Goal: Consume media (video, audio): Consume media (video, audio)

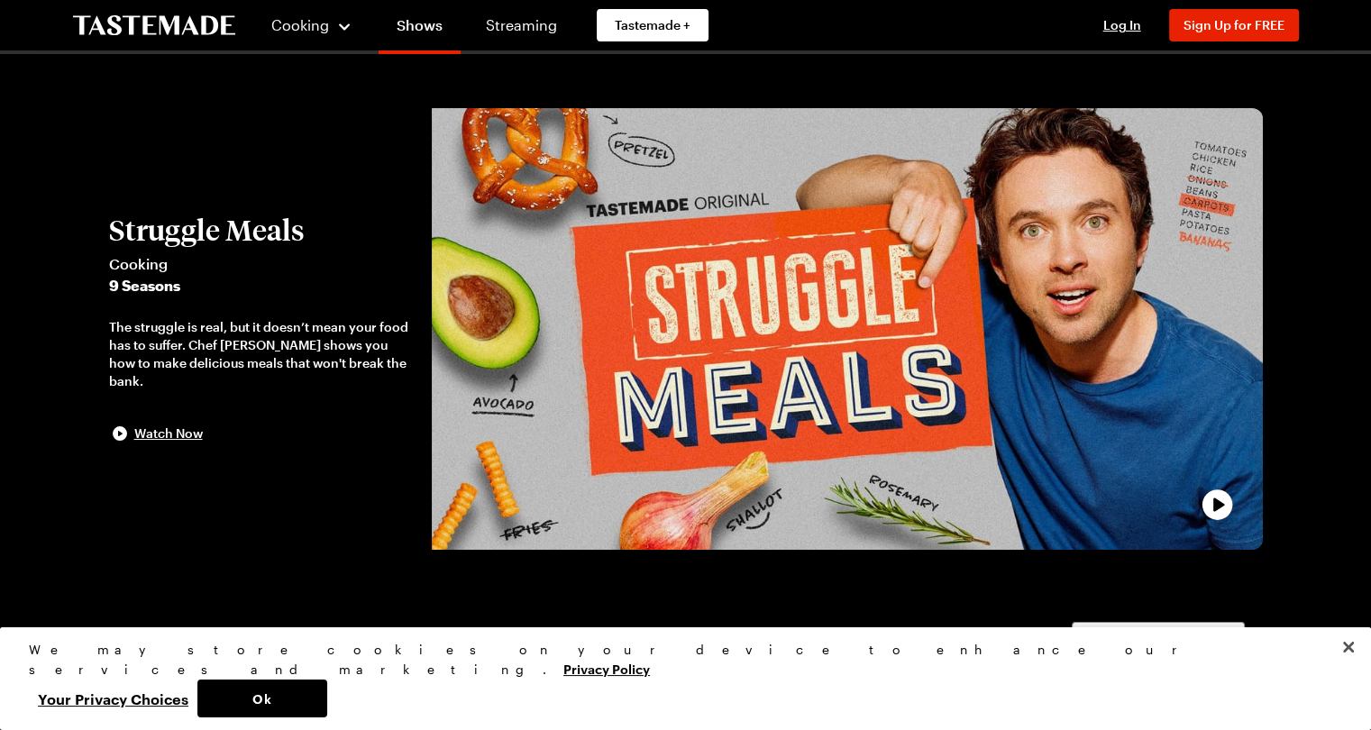
drag, startPoint x: 534, startPoint y: 348, endPoint x: 915, endPoint y: 231, distance: 397.9
click at [915, 231] on div "play trailer" at bounding box center [846, 329] width 809 height 420
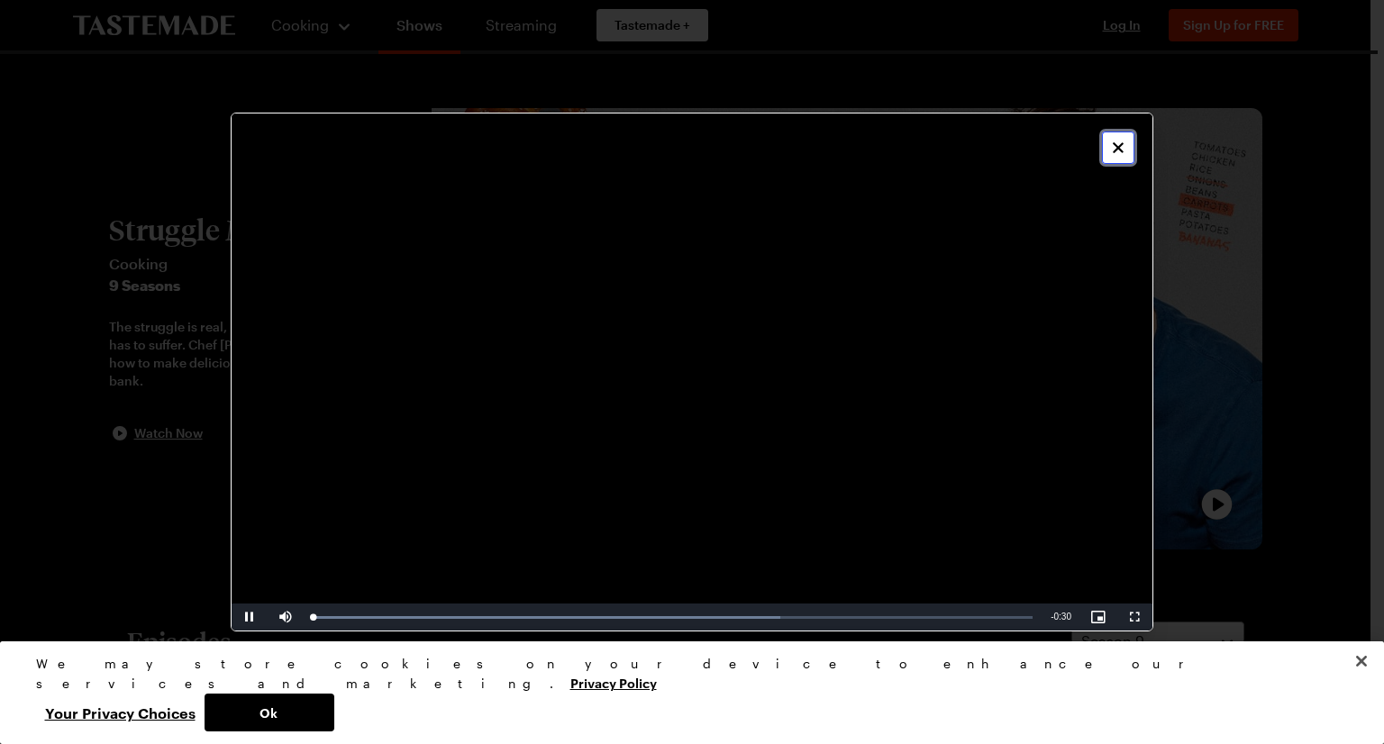
click at [1114, 139] on icon "Close" at bounding box center [1118, 148] width 18 height 18
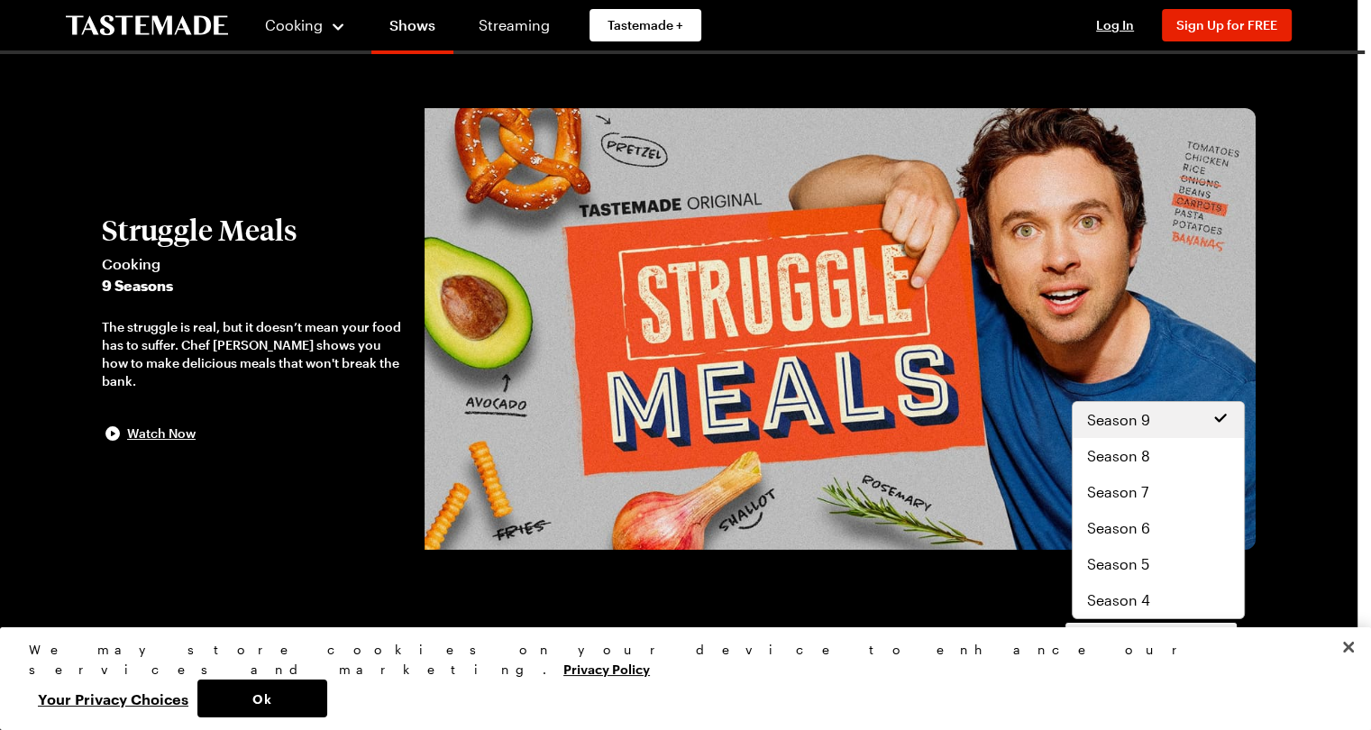
click at [1231, 639] on button "Season 9" at bounding box center [1150, 642] width 173 height 40
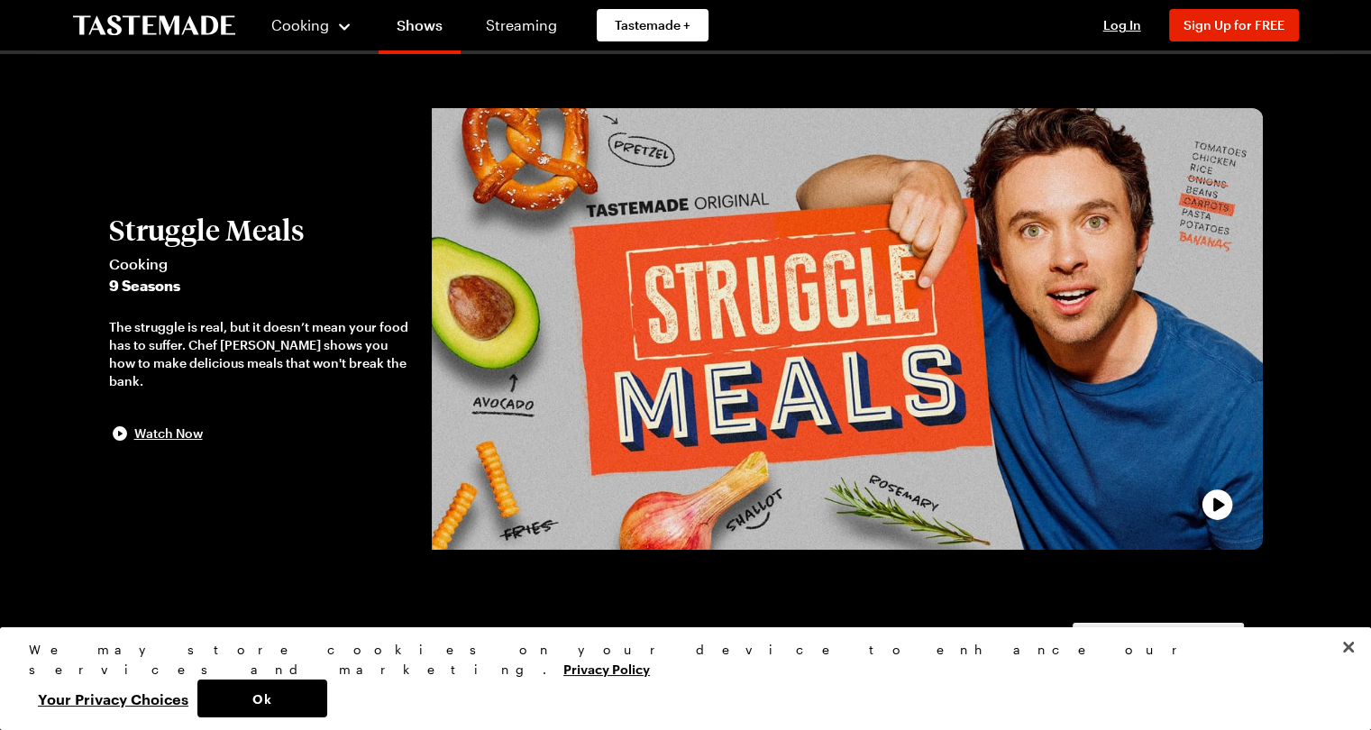
click at [1229, 639] on button "Season 9" at bounding box center [1157, 642] width 173 height 40
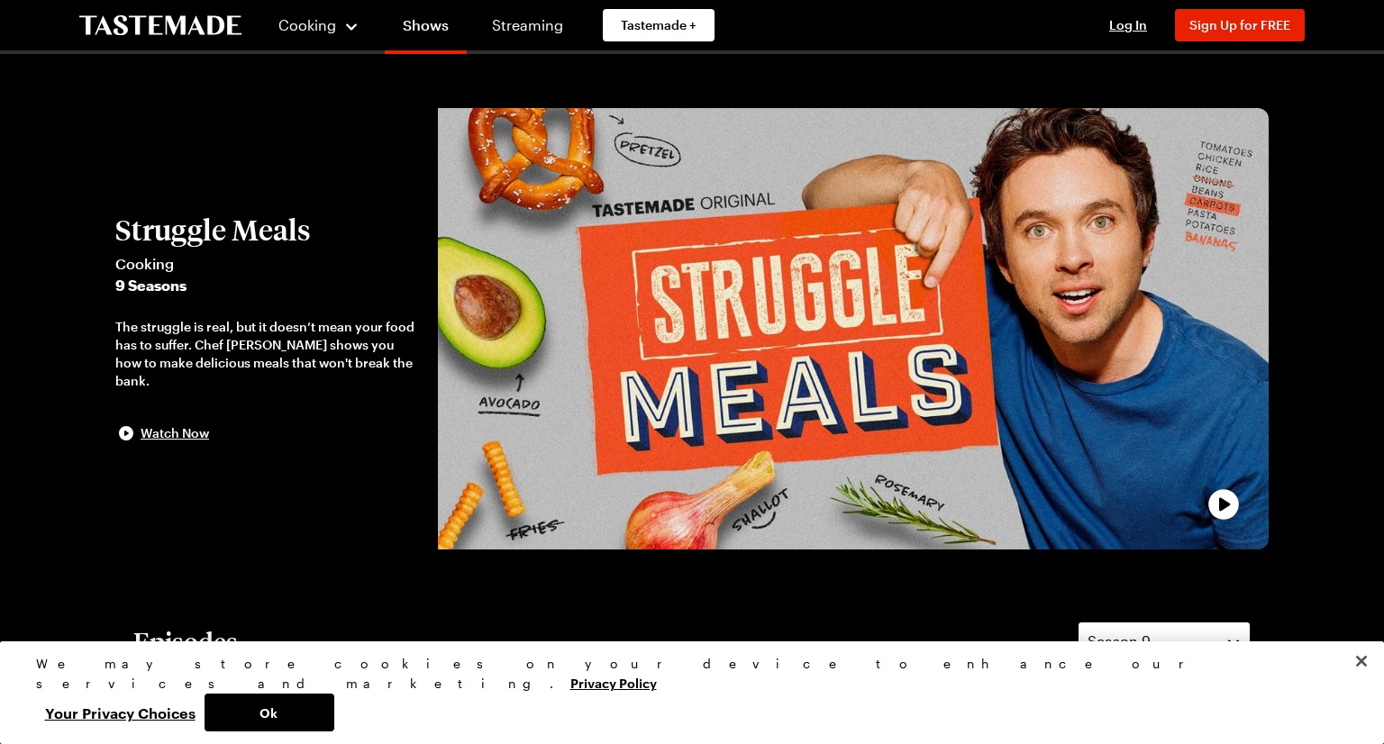
click at [1229, 639] on button "Season 9" at bounding box center [1164, 642] width 173 height 40
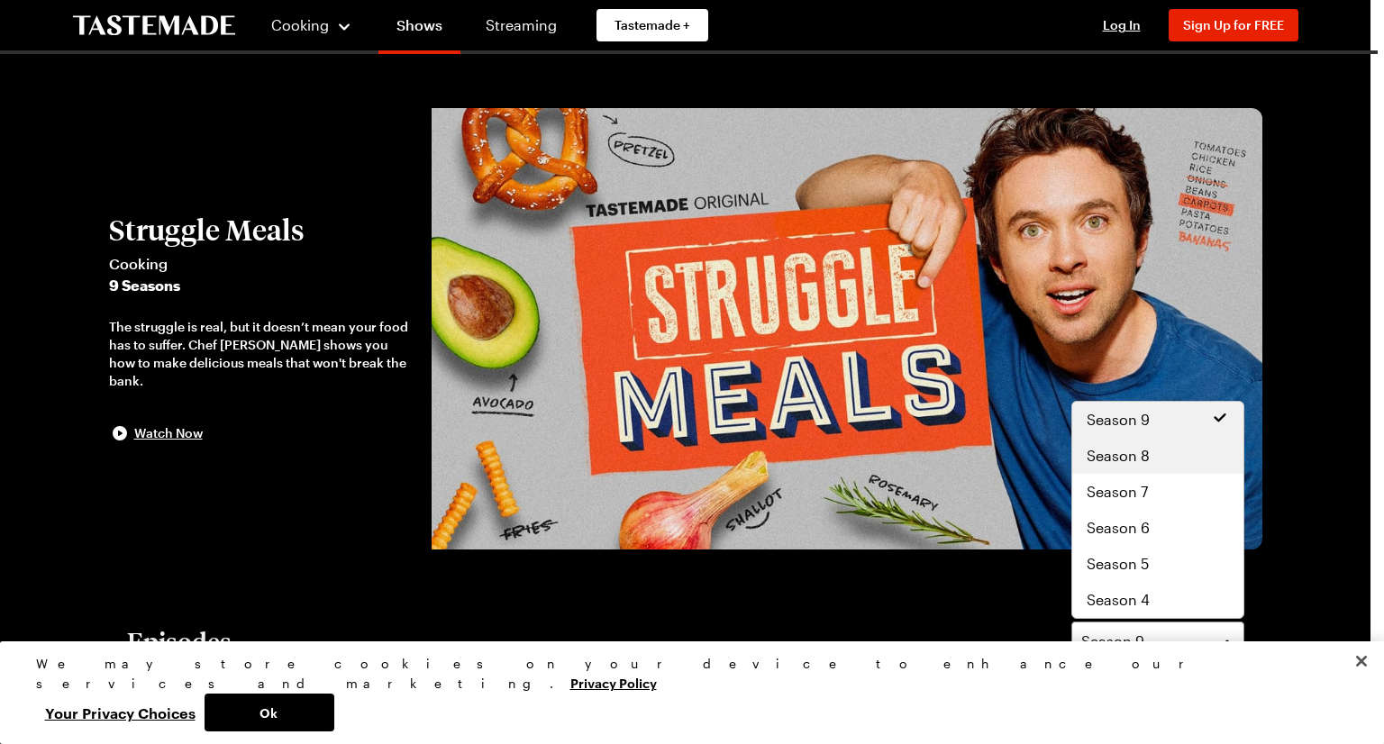
click at [1157, 461] on div "Season 8" at bounding box center [1158, 456] width 142 height 22
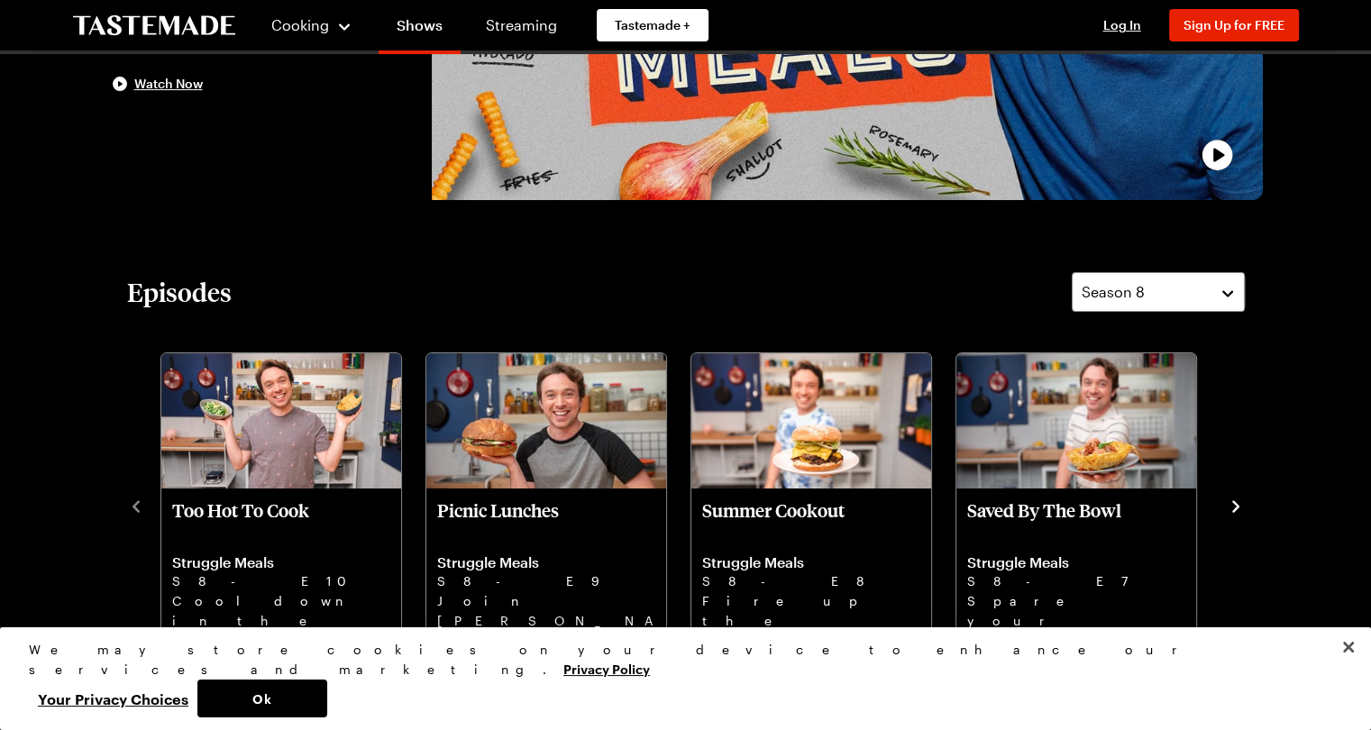
scroll to position [377, 0]
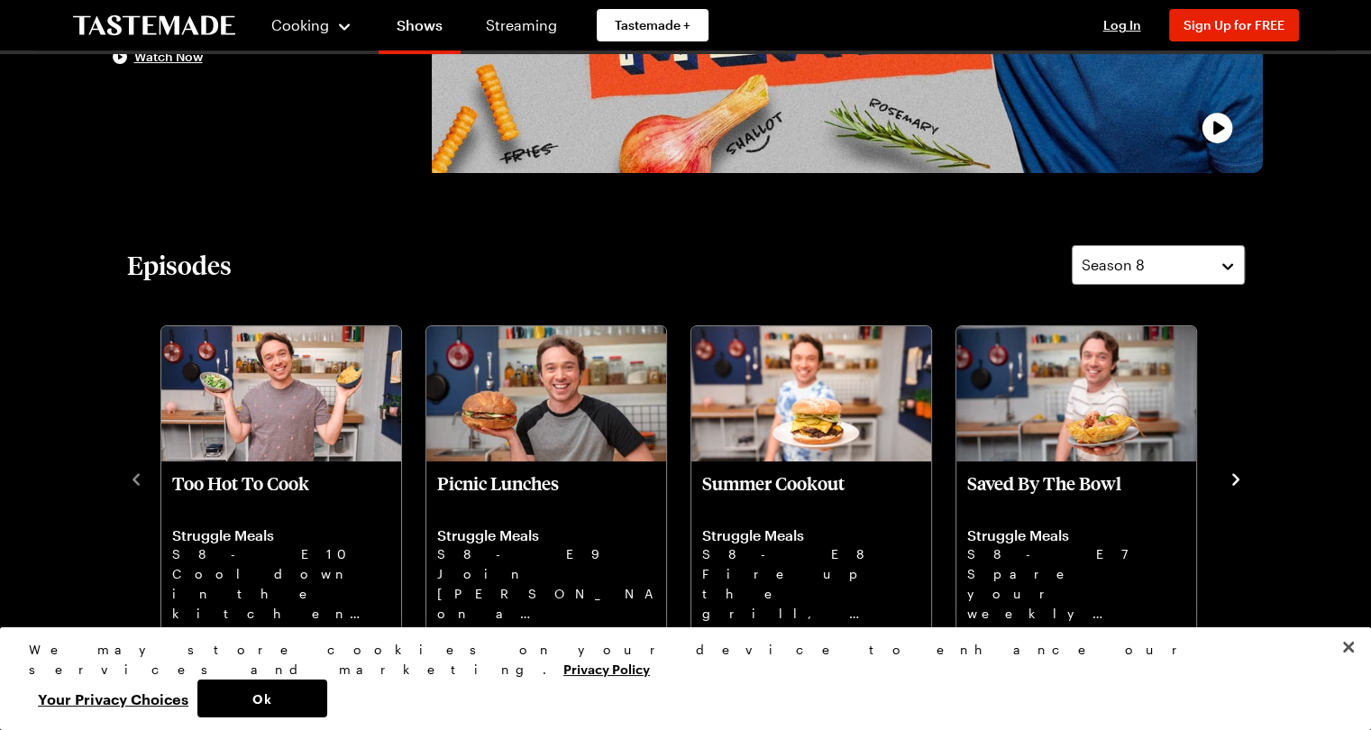
click at [1228, 484] on icon "navigate to next item" at bounding box center [1235, 479] width 18 height 18
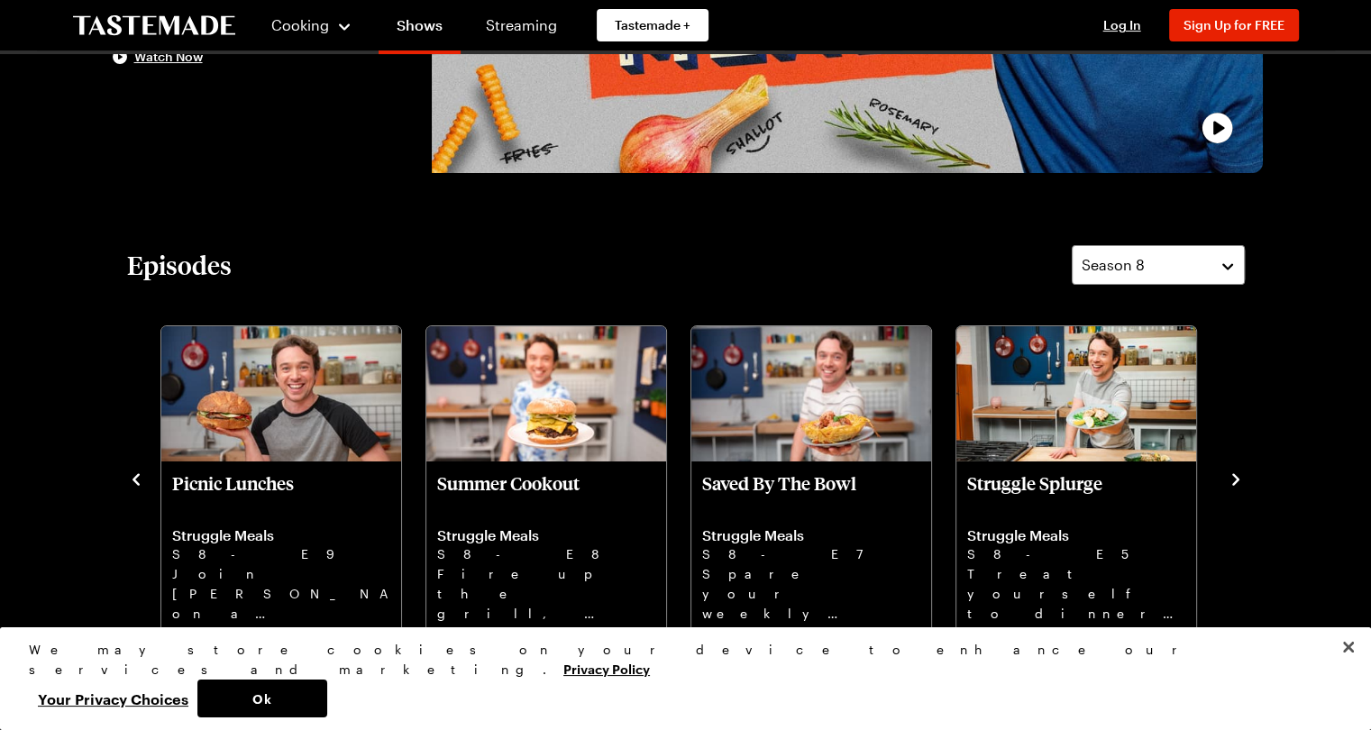
click at [1228, 484] on icon "navigate to next item" at bounding box center [1235, 479] width 18 height 18
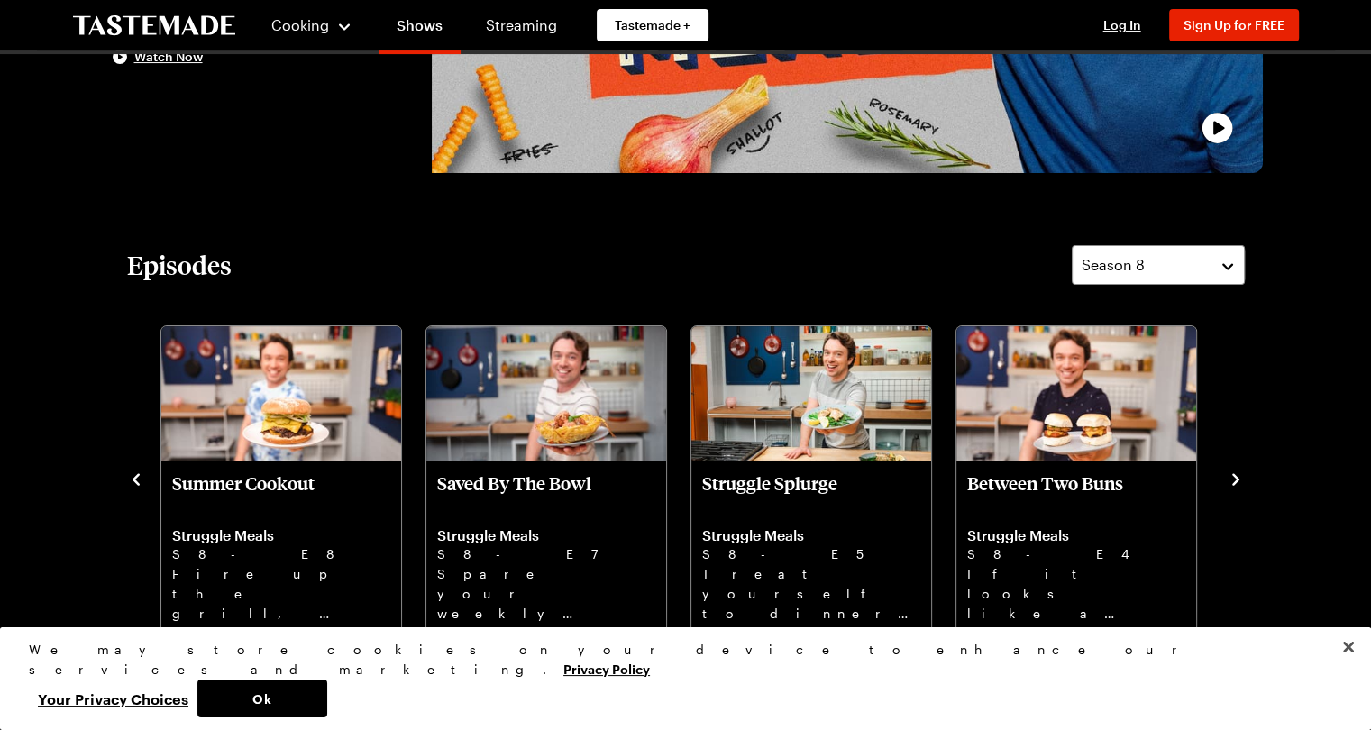
click at [1228, 484] on icon "navigate to next item" at bounding box center [1235, 479] width 18 height 18
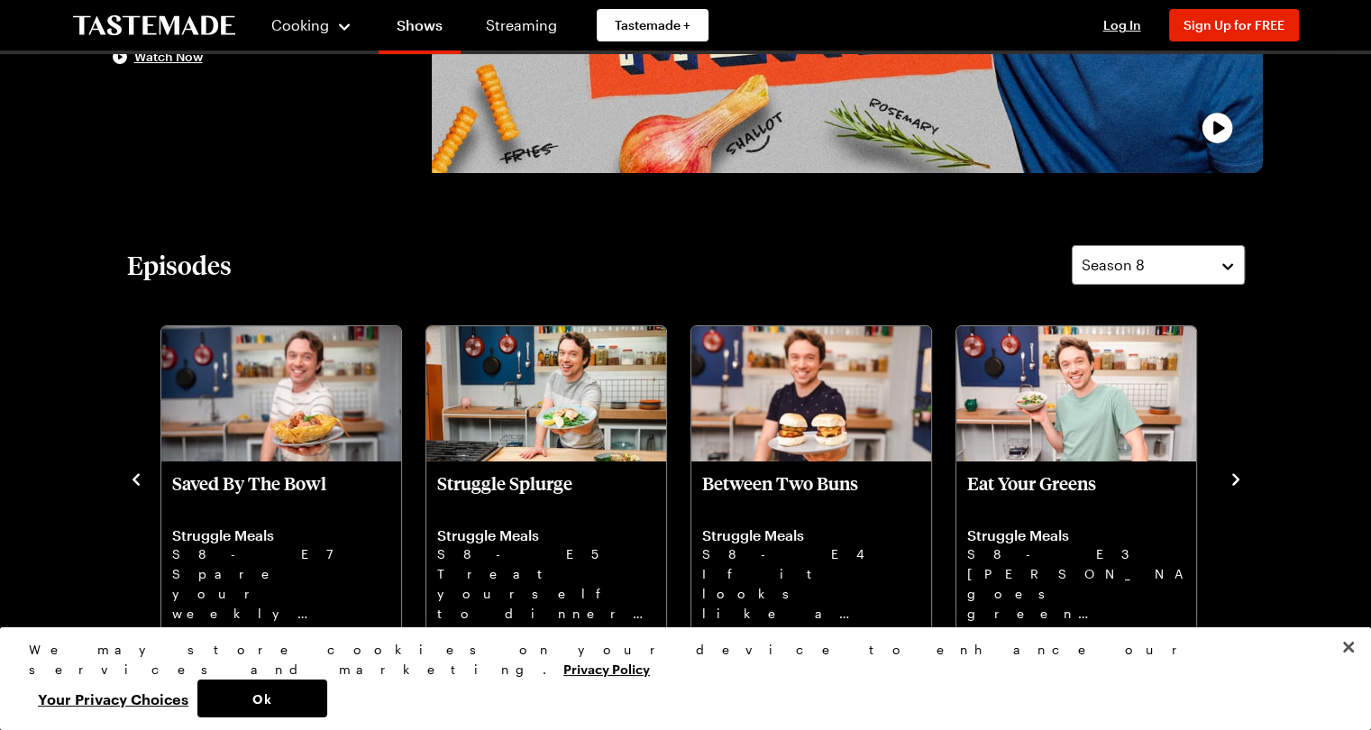
click at [1228, 484] on icon "navigate to next item" at bounding box center [1235, 479] width 18 height 18
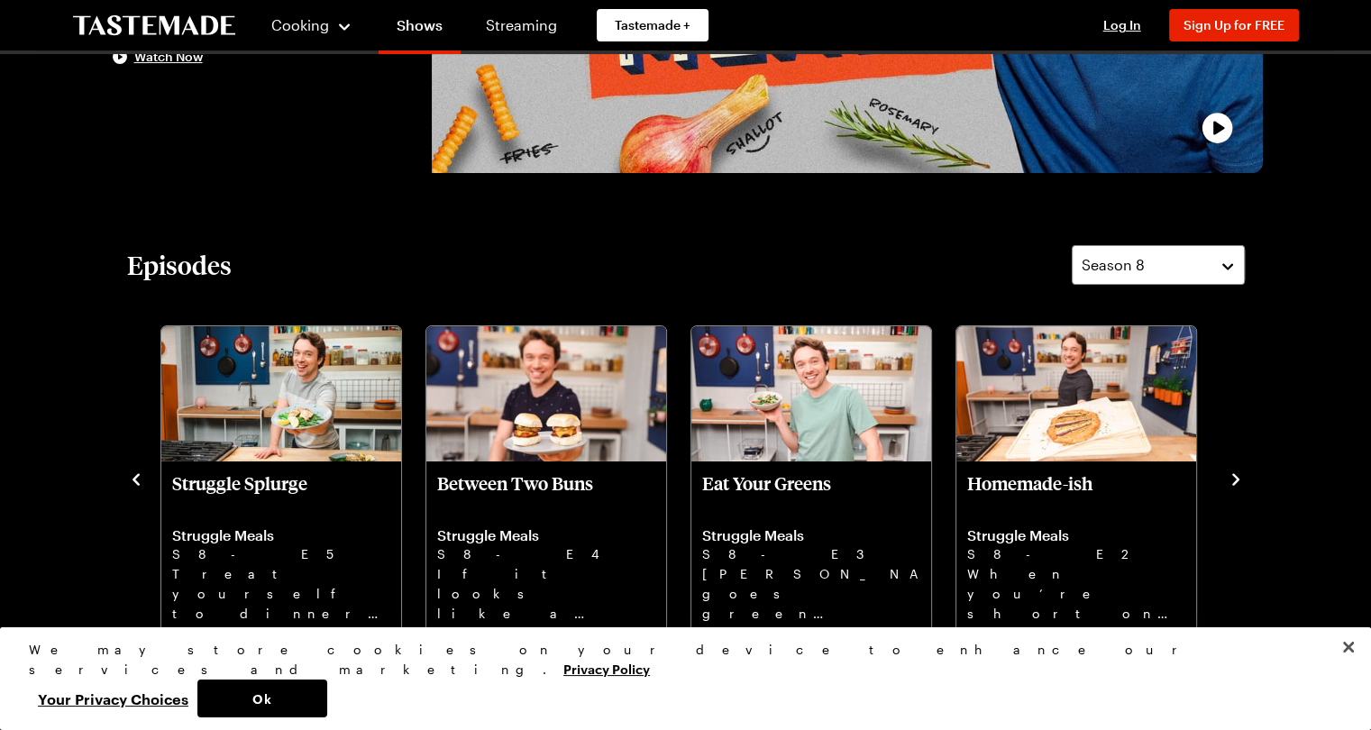
click at [1228, 484] on icon "navigate to next item" at bounding box center [1235, 479] width 18 height 18
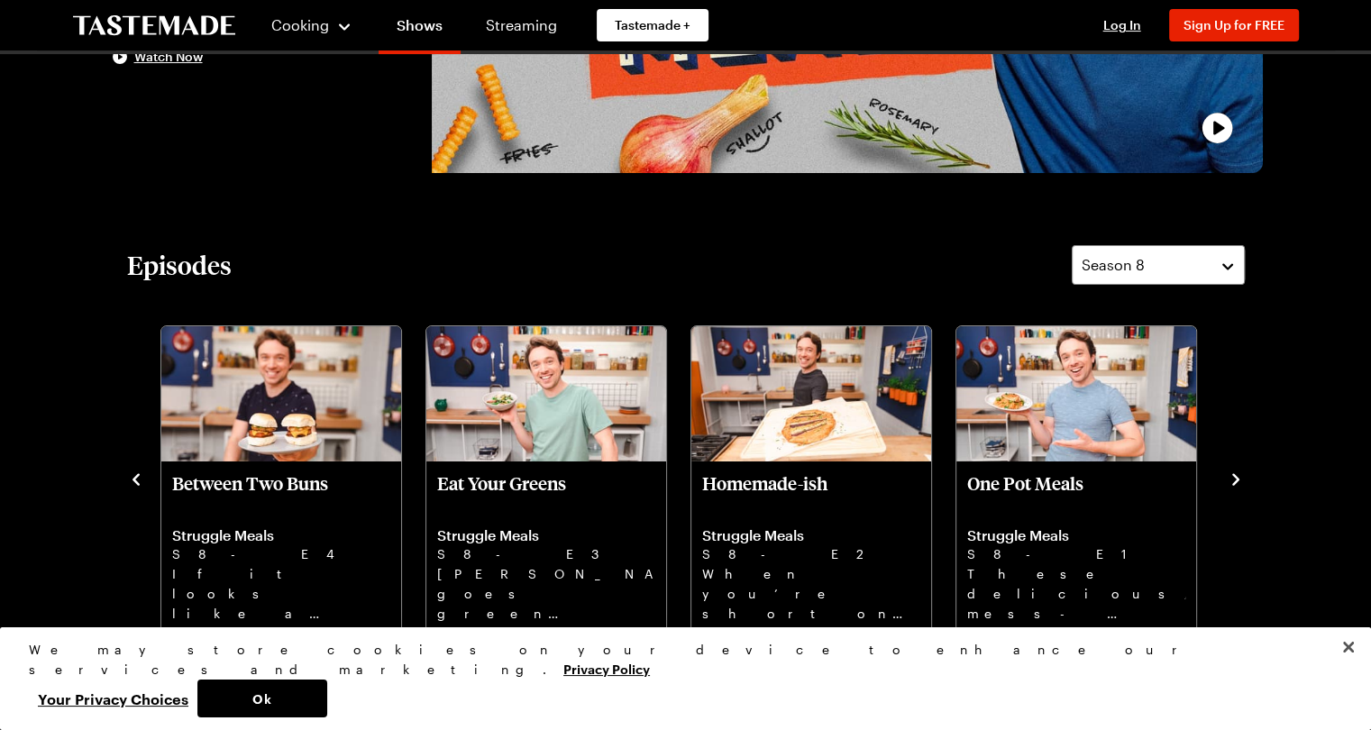
click at [1228, 484] on icon "navigate to next item" at bounding box center [1235, 479] width 18 height 18
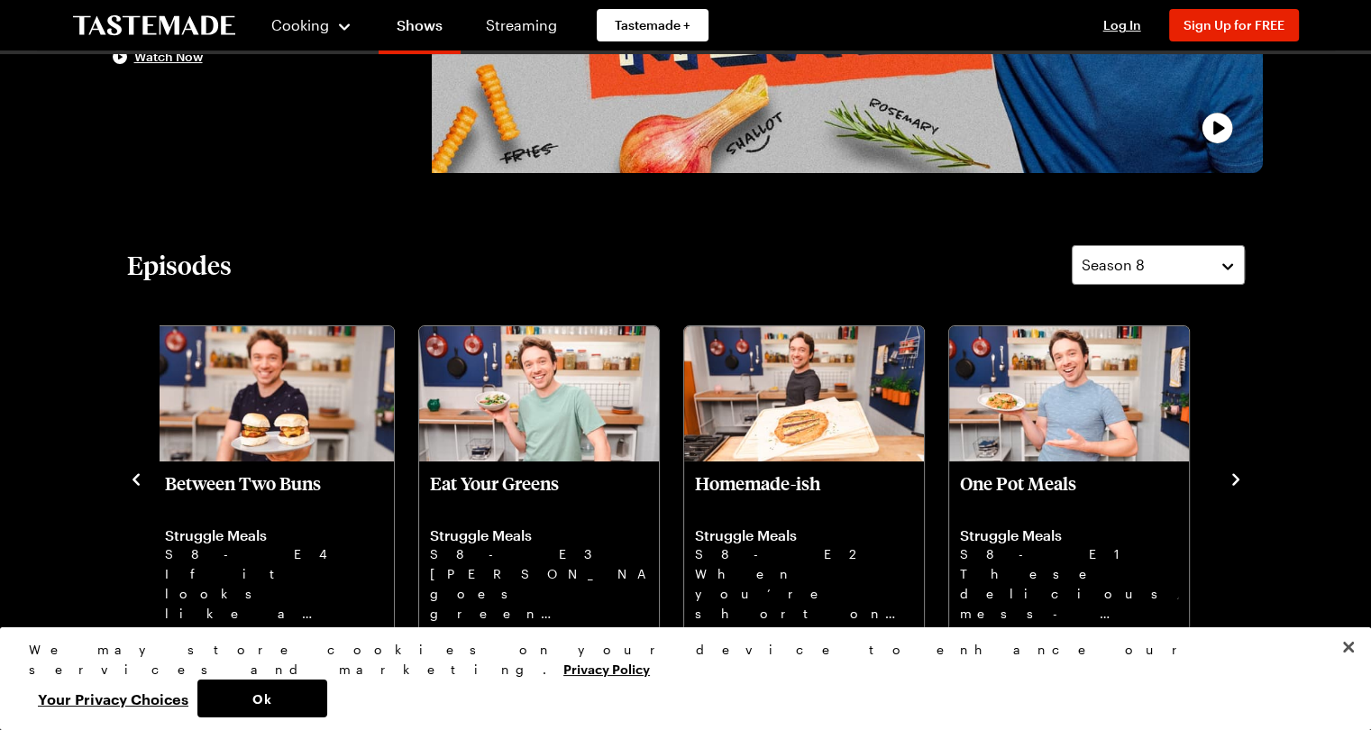
click at [1234, 481] on icon "navigate to next item" at bounding box center [1235, 479] width 7 height 12
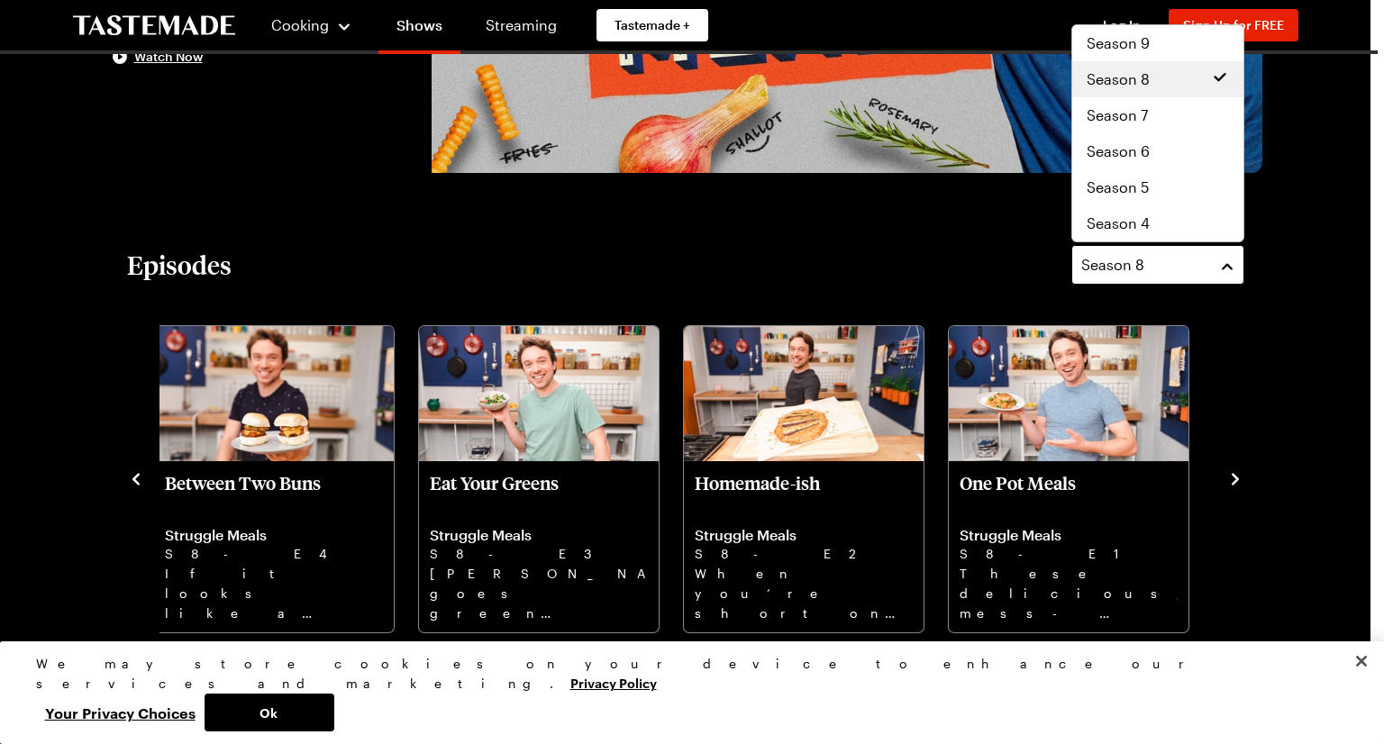
click at [1203, 260] on div "Season 8" at bounding box center [1144, 265] width 126 height 22
click at [1186, 41] on div "Season 9" at bounding box center [1158, 43] width 142 height 22
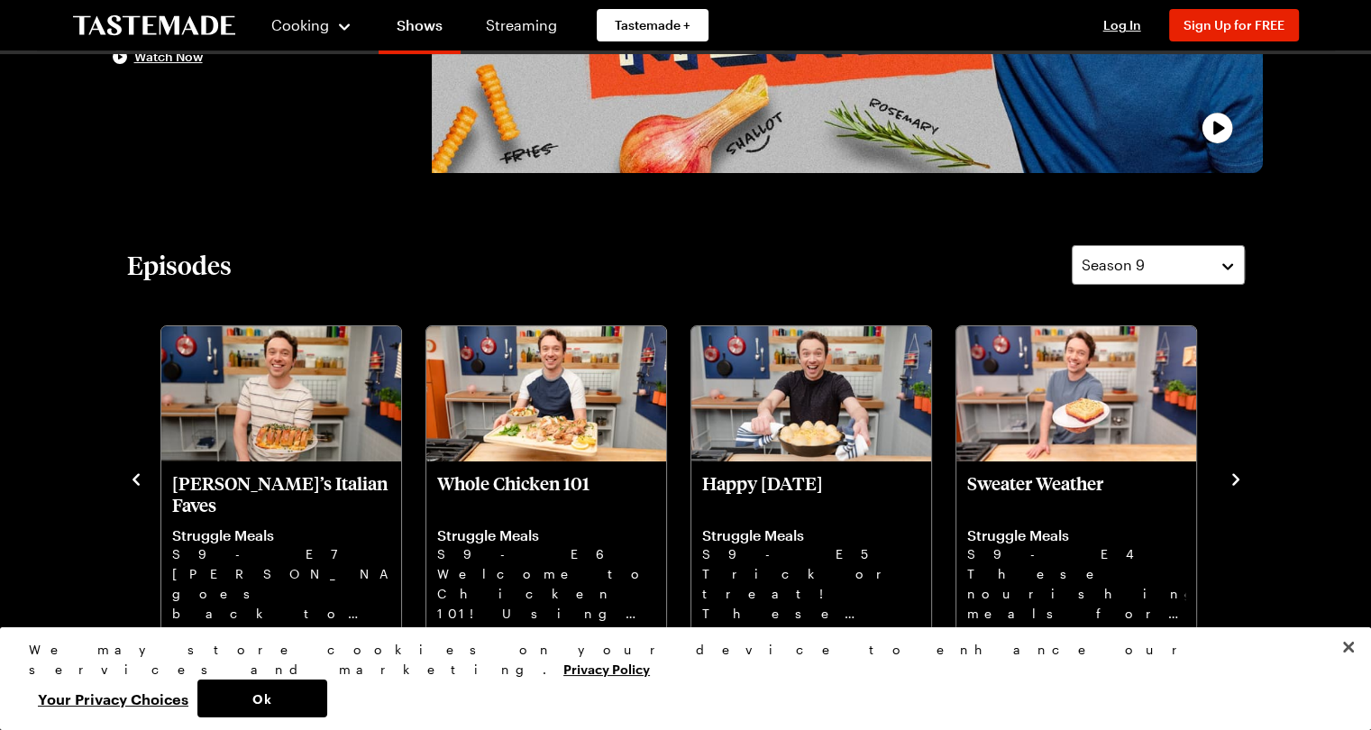
click at [1235, 477] on icon "navigate to next item" at bounding box center [1235, 479] width 7 height 12
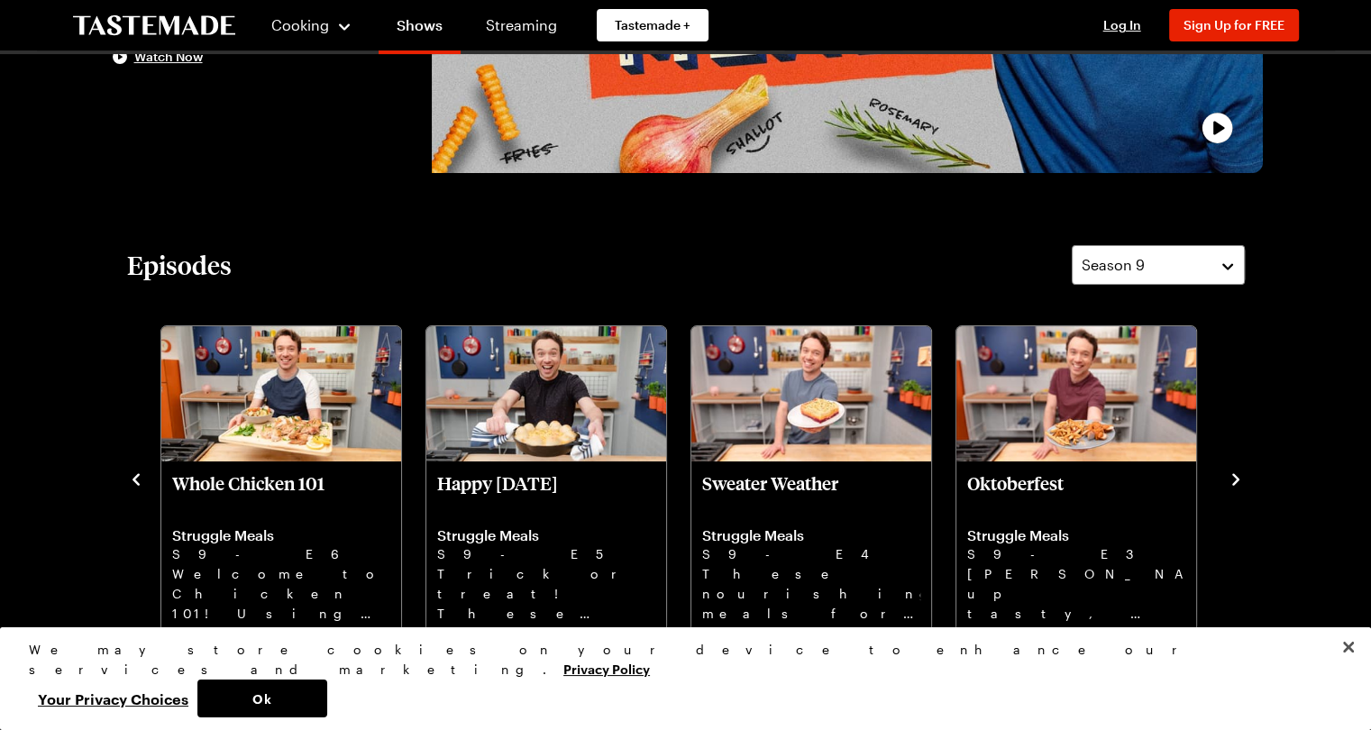
click at [1235, 477] on icon "navigate to next item" at bounding box center [1235, 479] width 7 height 12
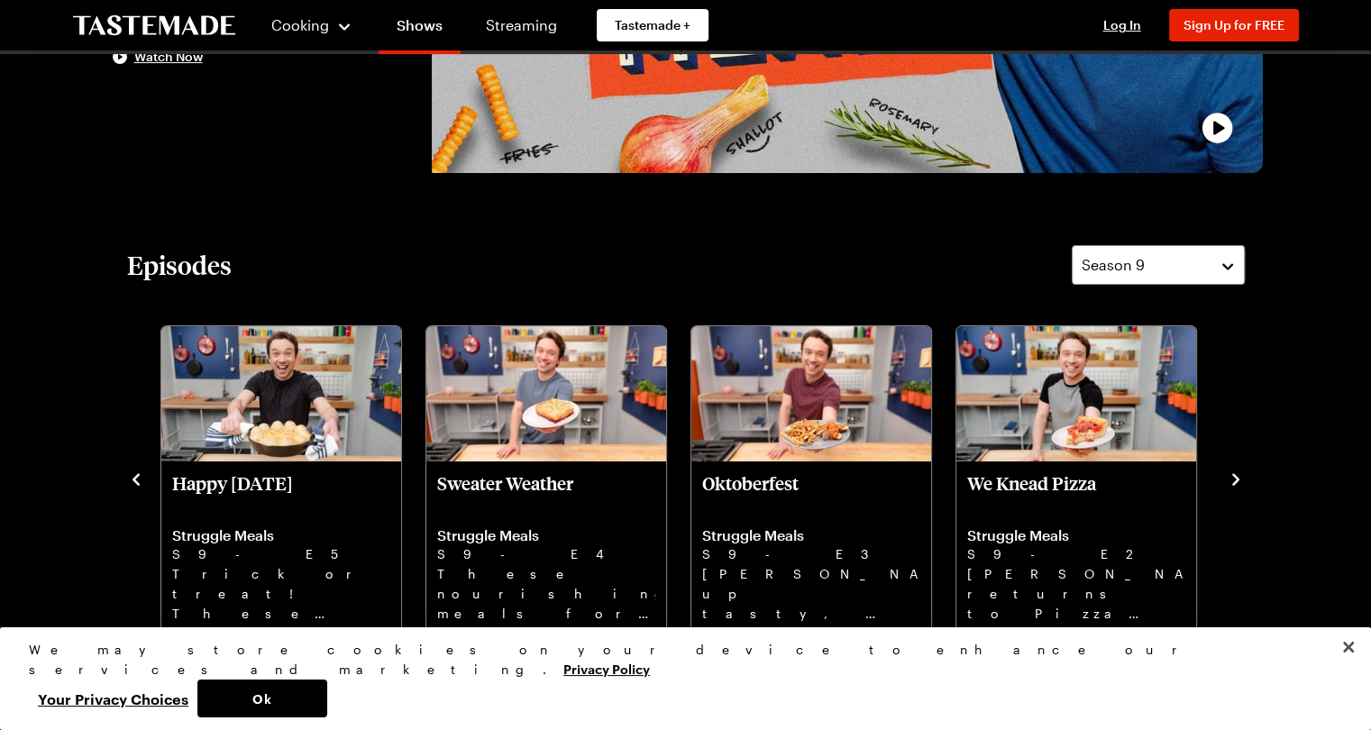
click at [1235, 477] on icon "navigate to next item" at bounding box center [1235, 479] width 7 height 12
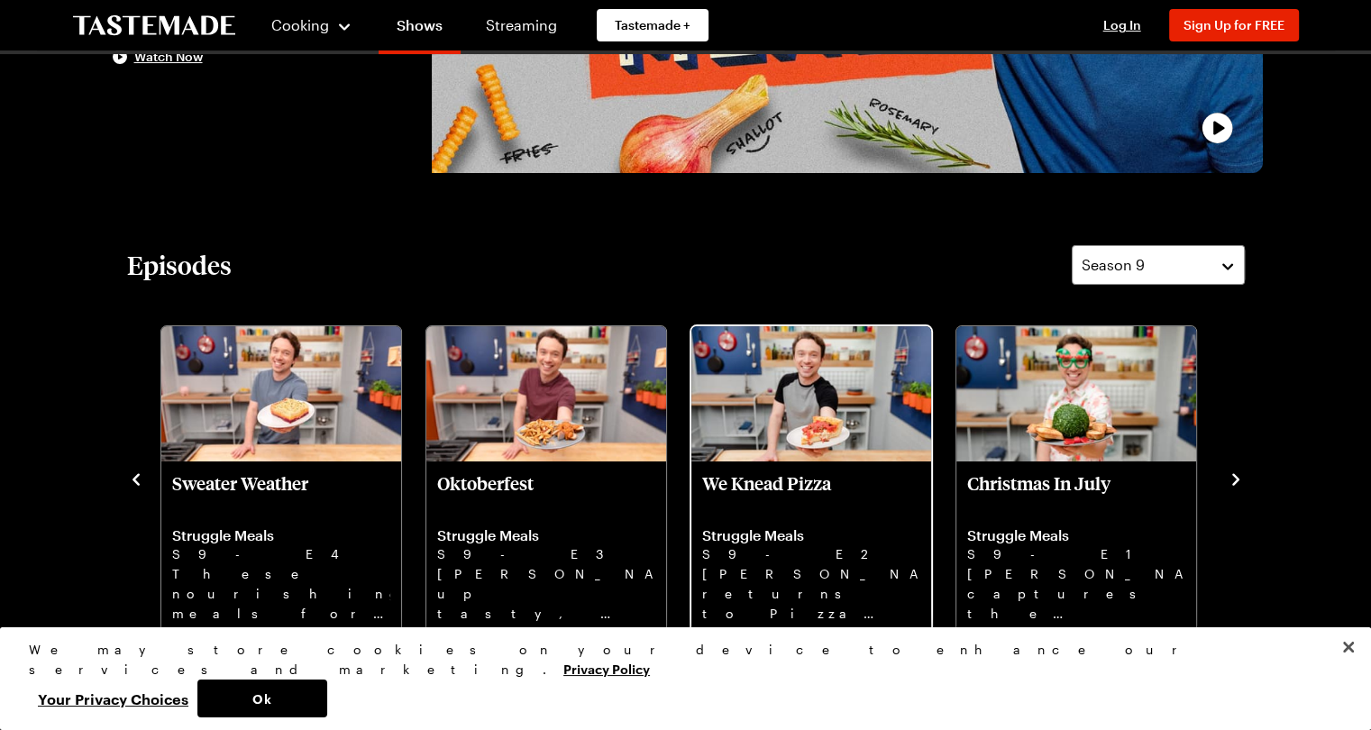
click at [779, 473] on p "We Knead Pizza" at bounding box center [811, 493] width 218 height 43
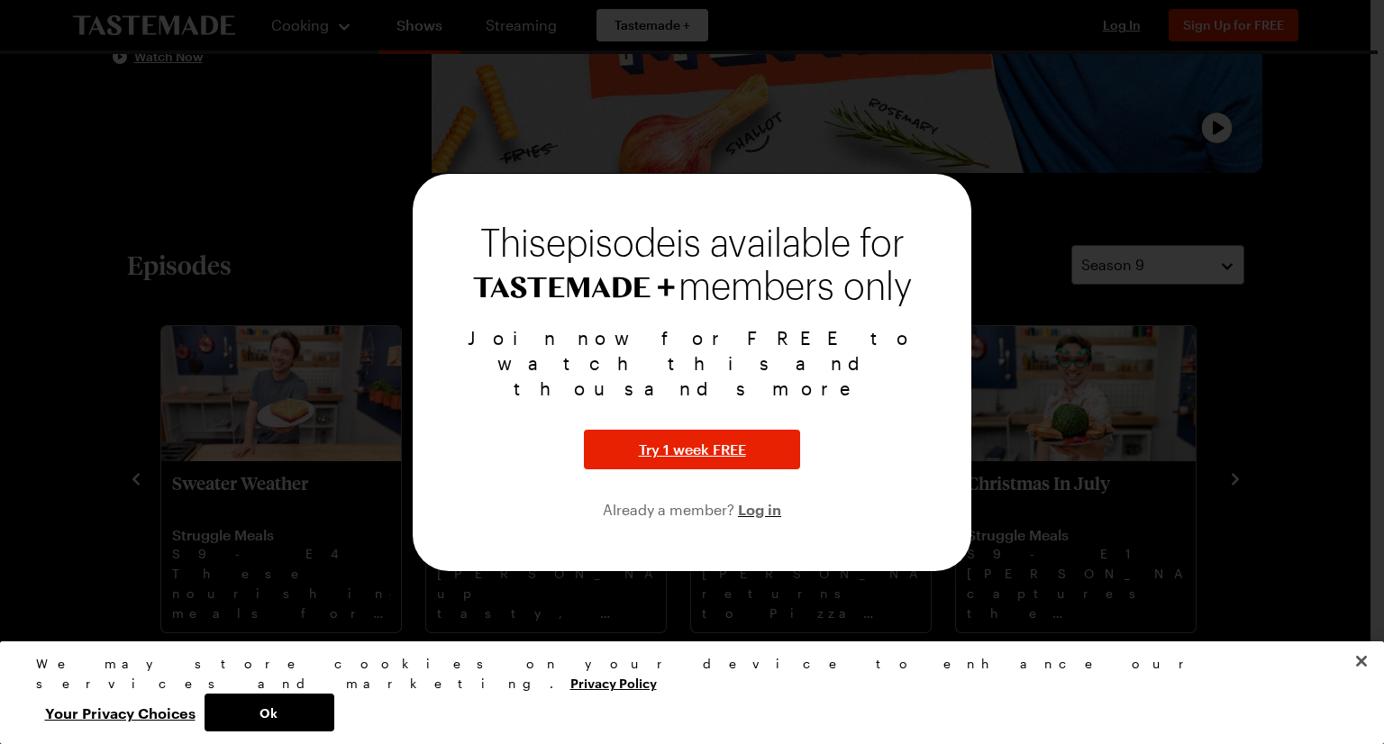
click at [1010, 181] on div at bounding box center [692, 372] width 1384 height 744
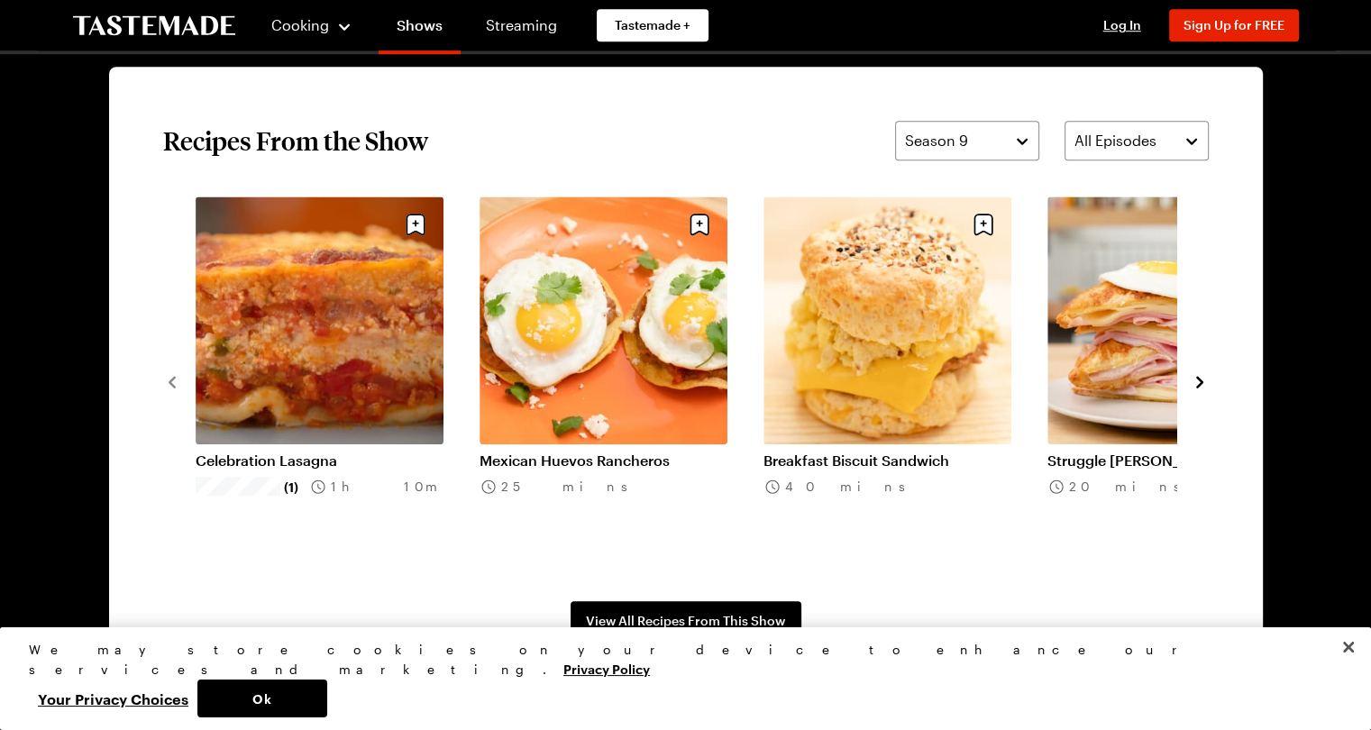
scroll to position [1362, 0]
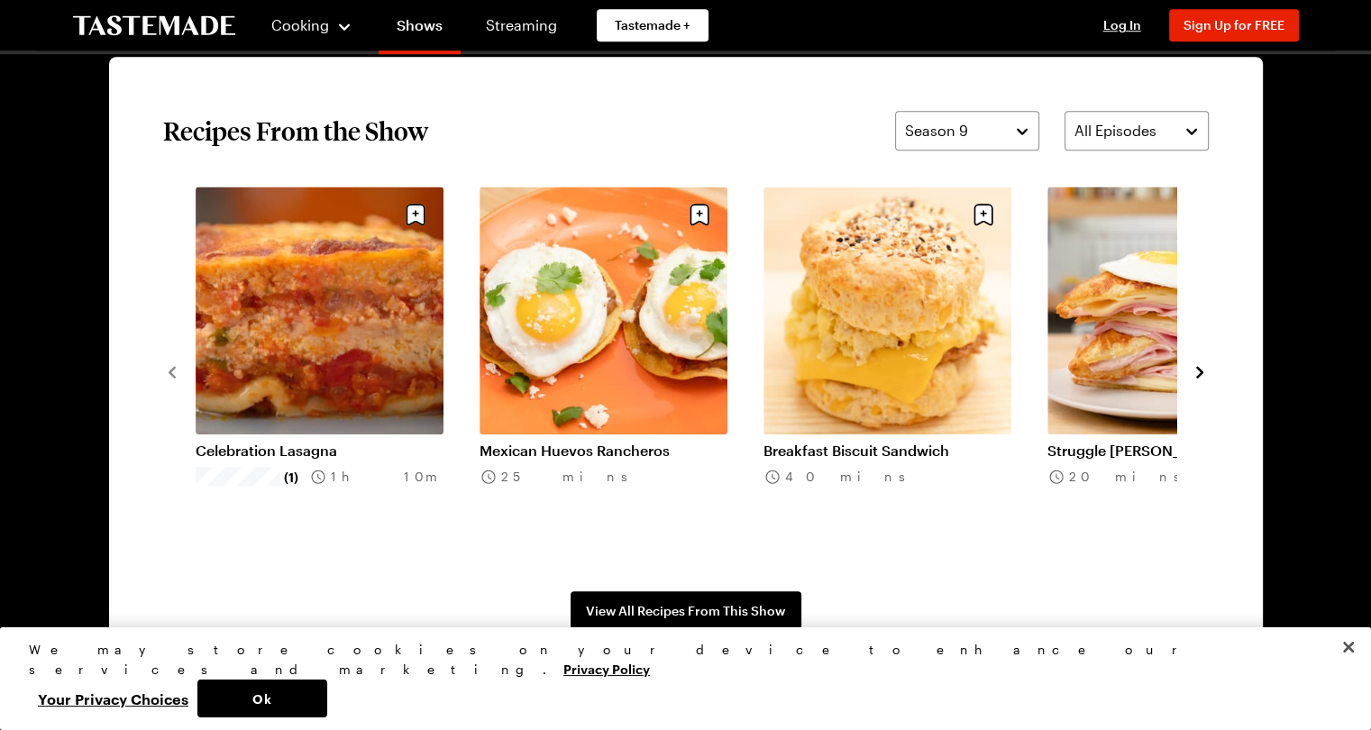
click at [1194, 369] on icon "navigate to next item" at bounding box center [1199, 372] width 18 height 18
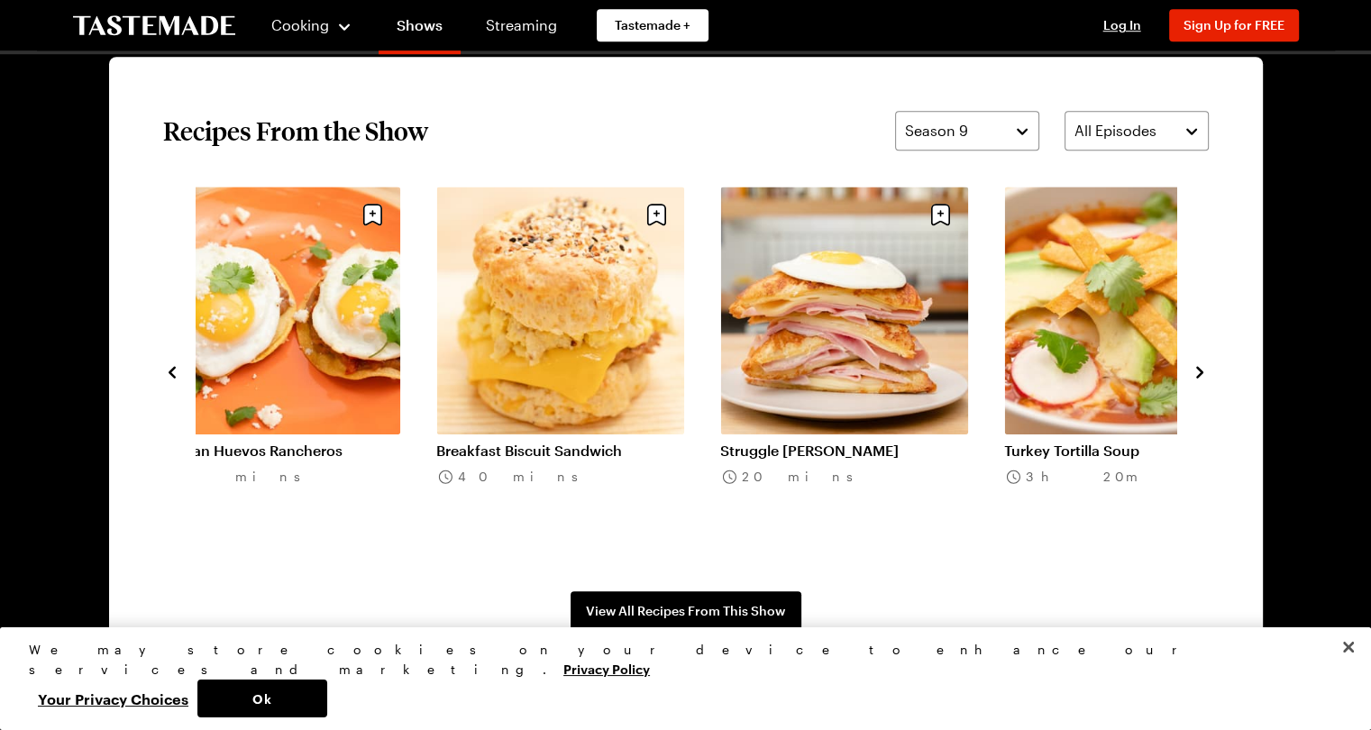
click at [1194, 369] on icon "navigate to next item" at bounding box center [1199, 372] width 18 height 18
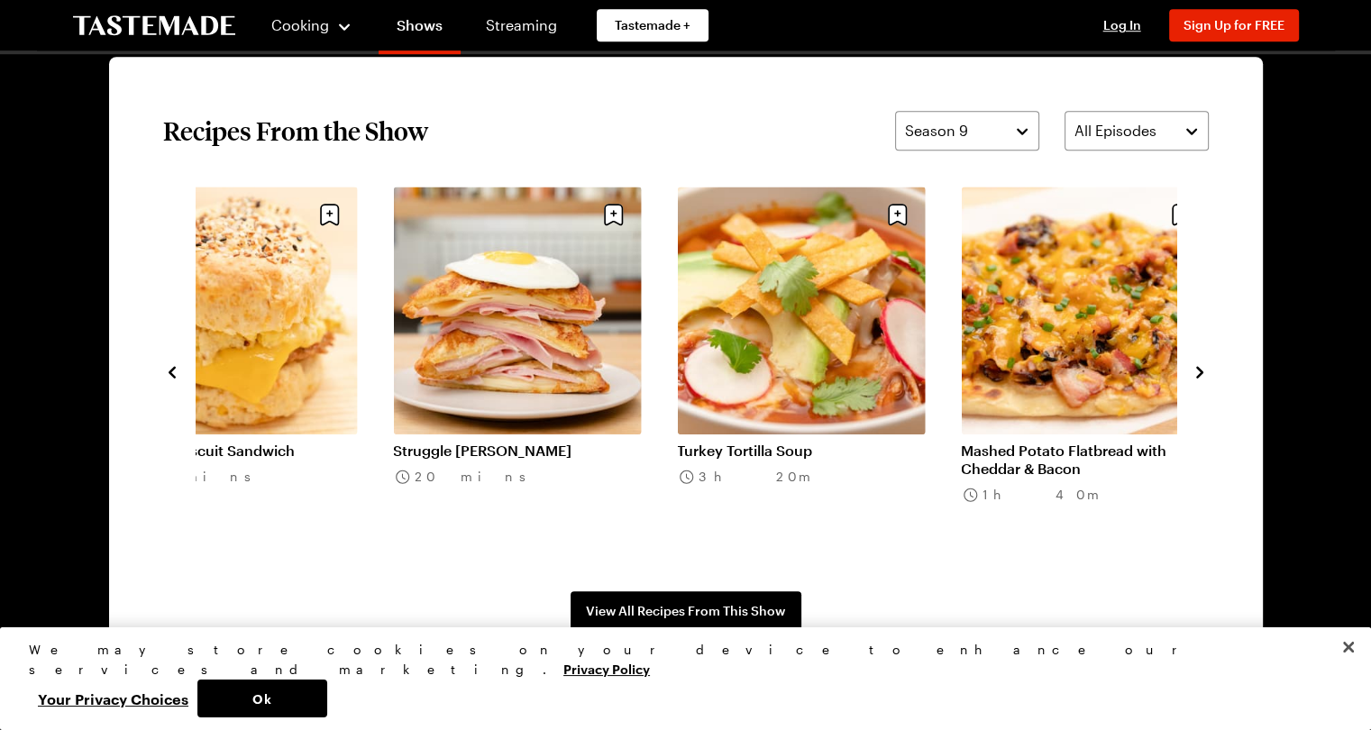
click at [1194, 369] on icon "navigate to next item" at bounding box center [1199, 372] width 18 height 18
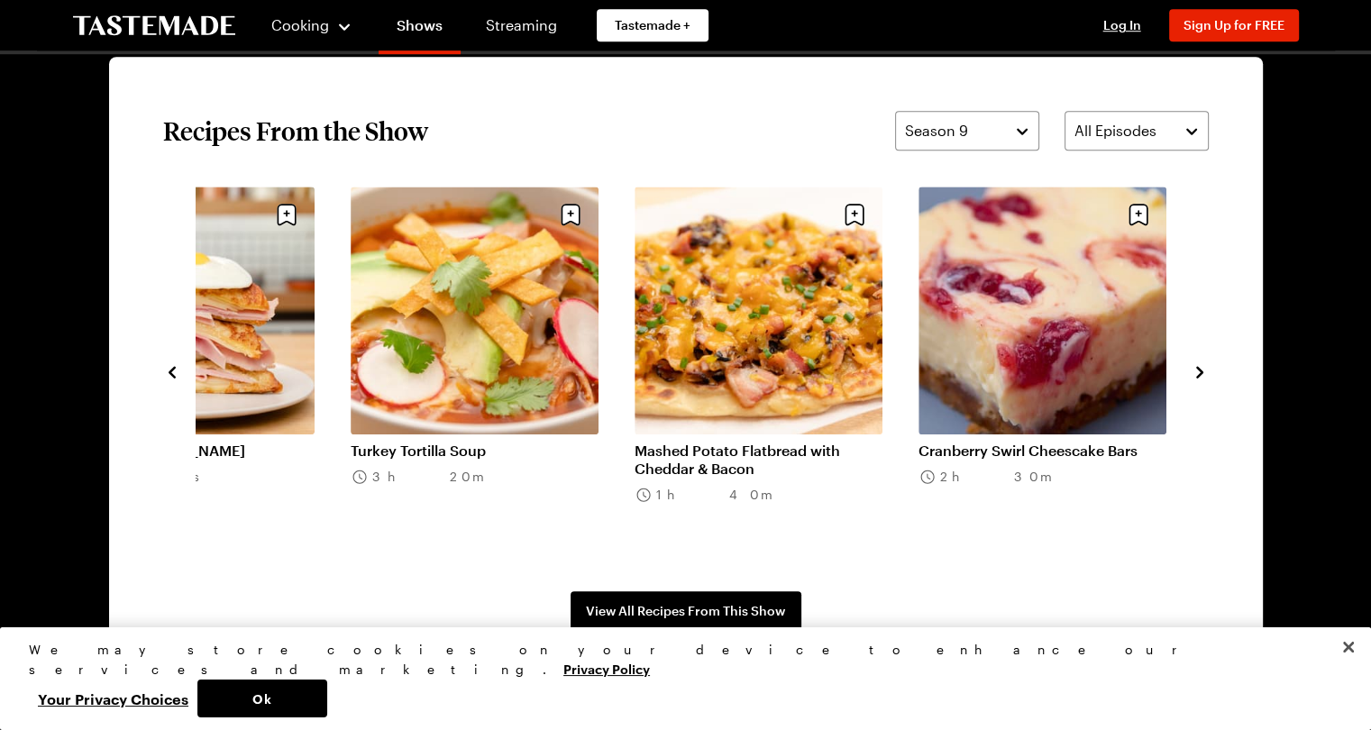
click at [1194, 369] on icon "navigate to next item" at bounding box center [1199, 372] width 18 height 18
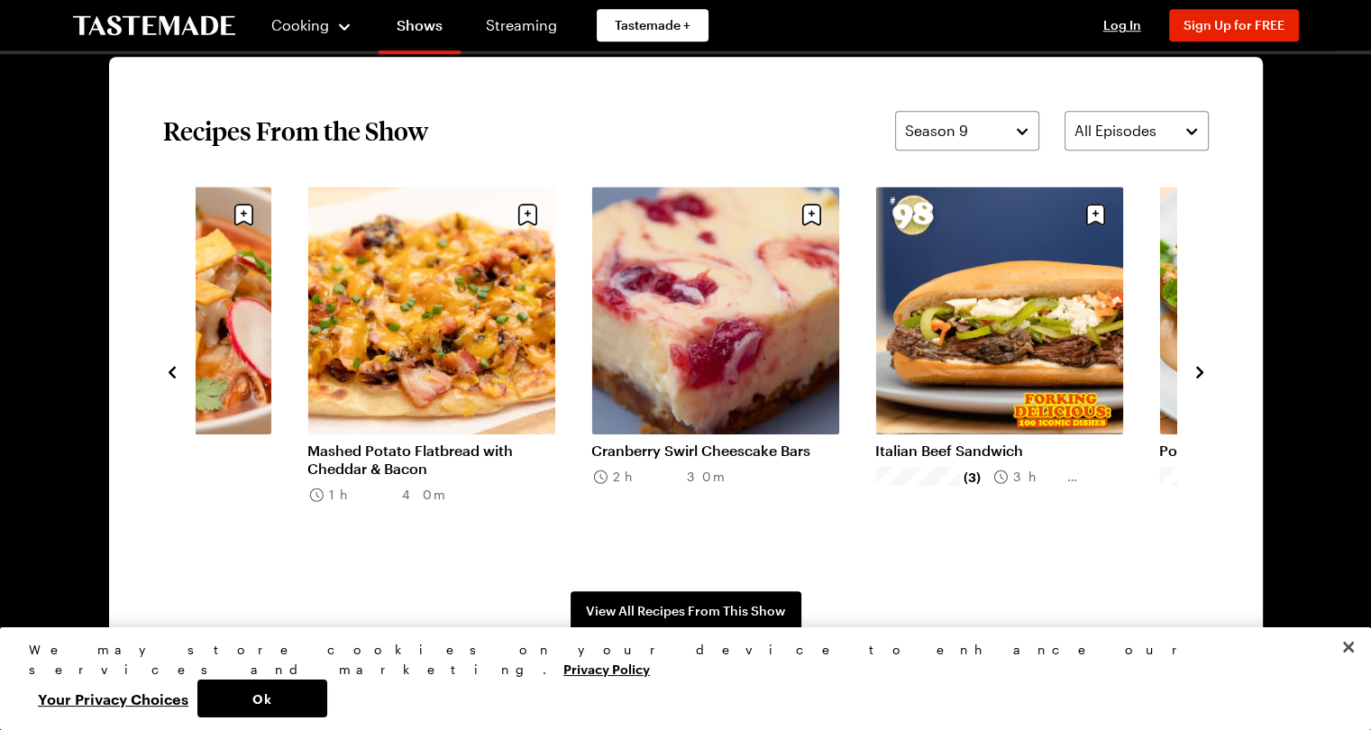
click at [1194, 369] on icon "navigate to next item" at bounding box center [1199, 372] width 18 height 18
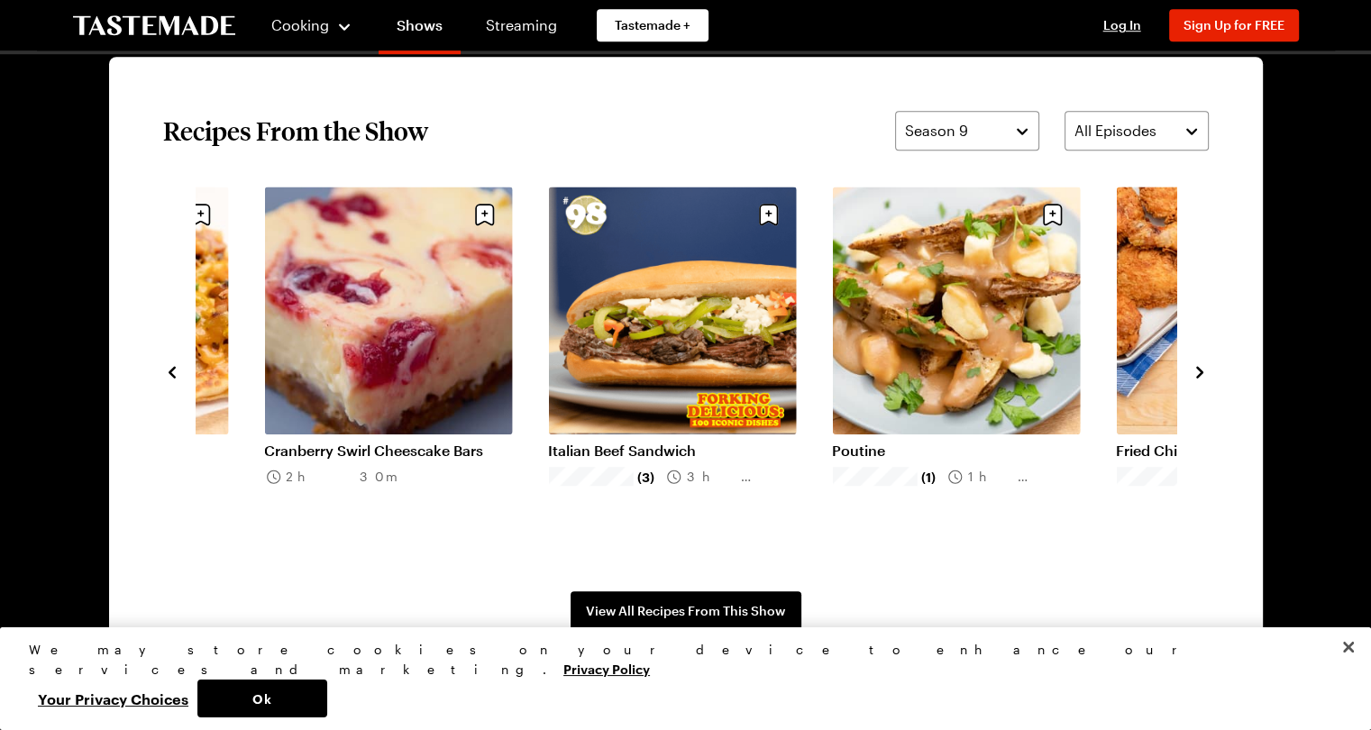
click at [1194, 369] on icon "navigate to next item" at bounding box center [1199, 372] width 18 height 18
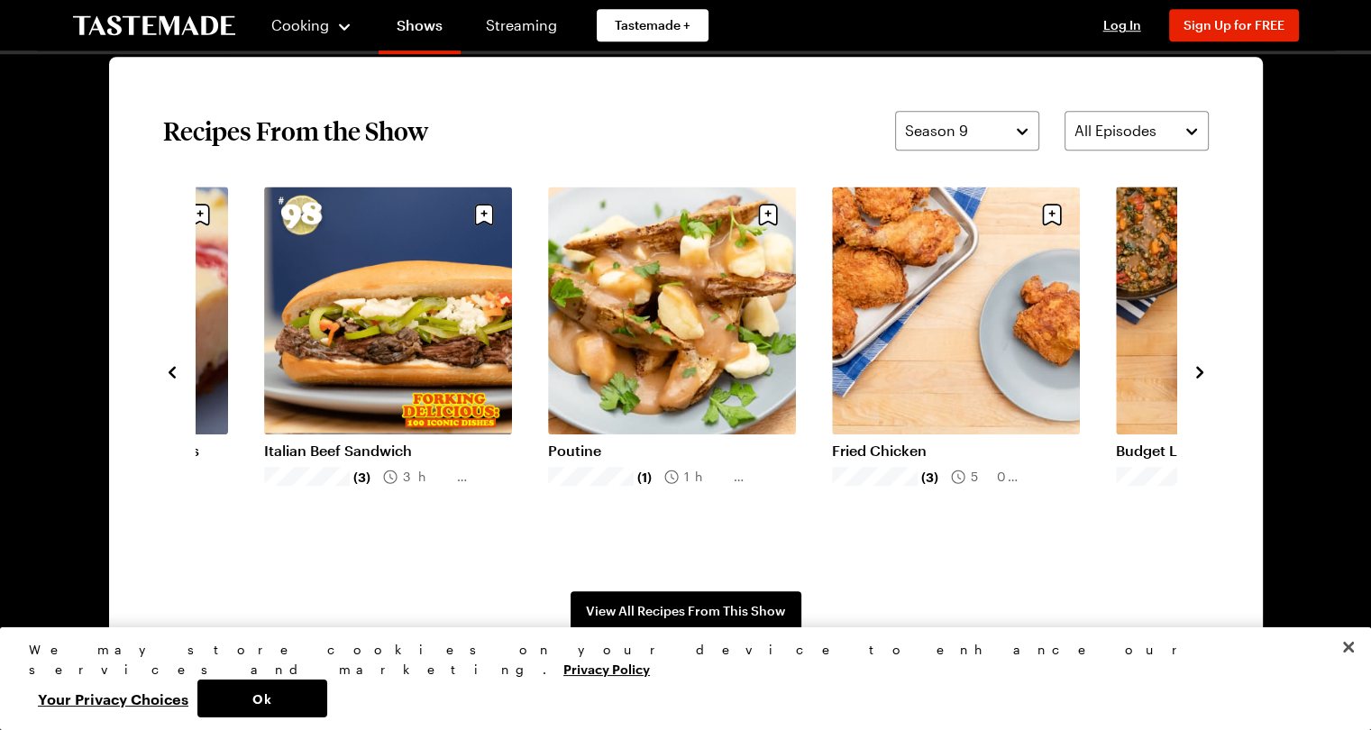
click at [1194, 369] on icon "navigate to next item" at bounding box center [1199, 372] width 18 height 18
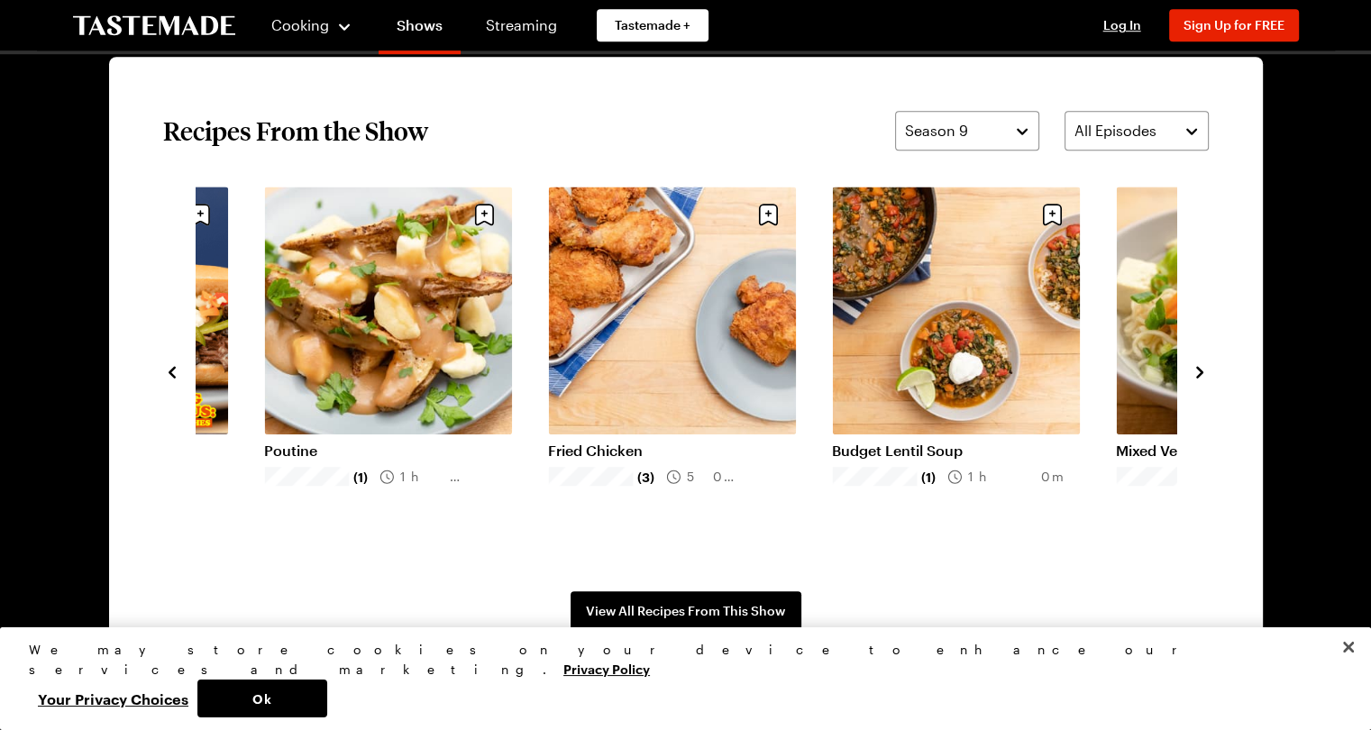
click at [1194, 369] on icon "navigate to next item" at bounding box center [1199, 372] width 18 height 18
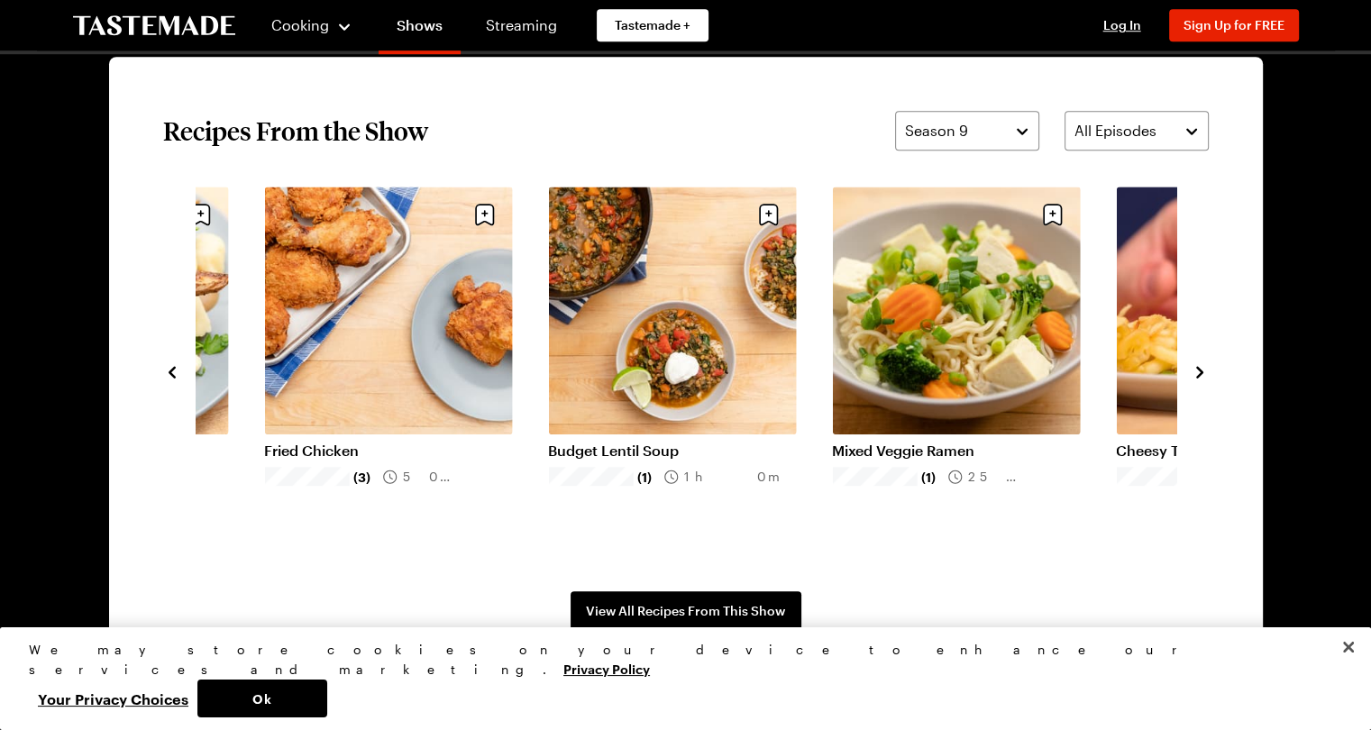
click at [1194, 369] on icon "navigate to next item" at bounding box center [1199, 372] width 18 height 18
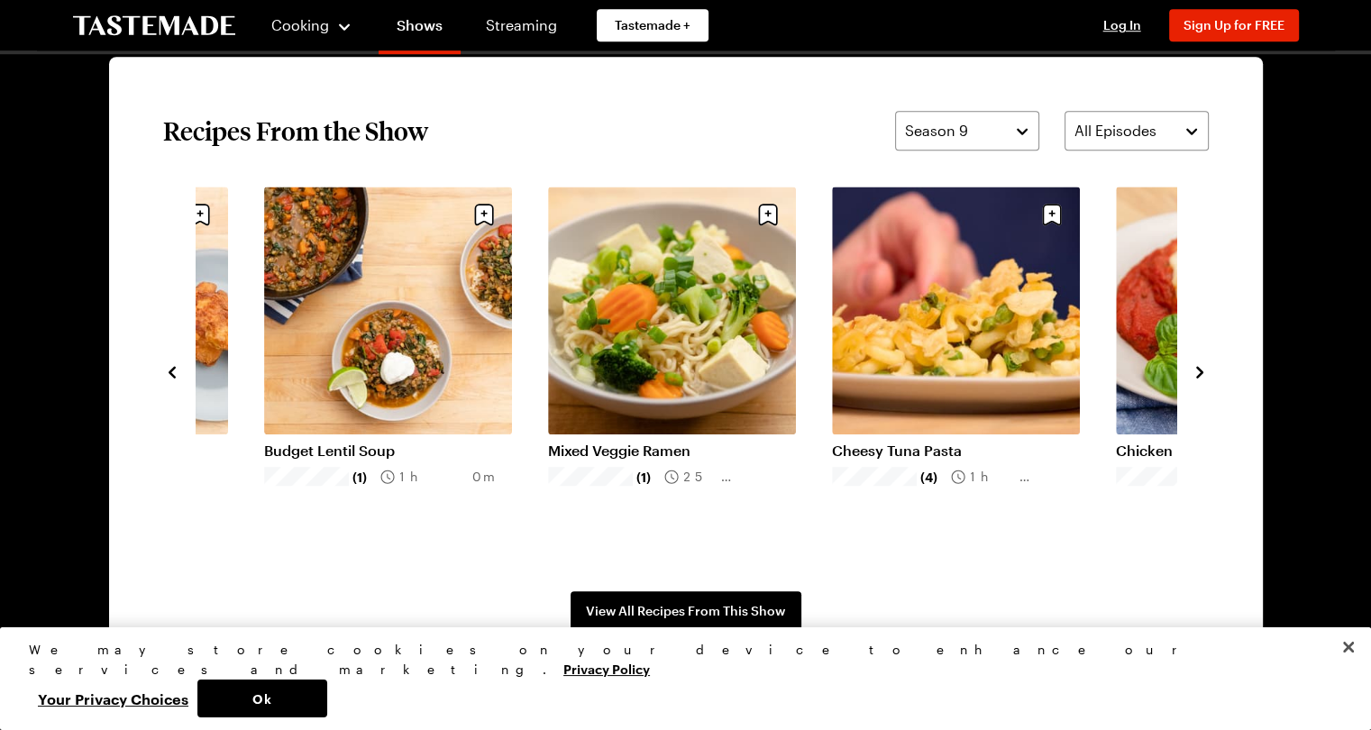
click at [1194, 369] on icon "navigate to next item" at bounding box center [1199, 372] width 18 height 18
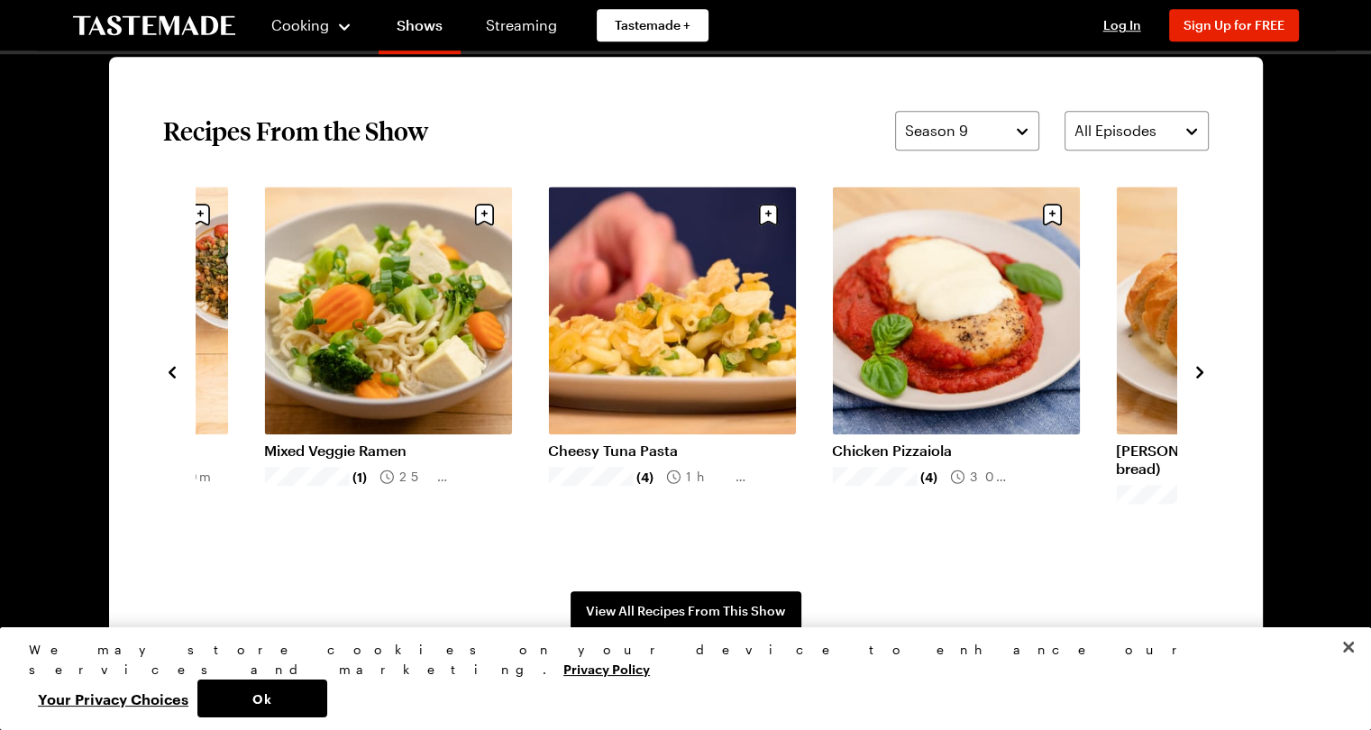
click at [1194, 369] on icon "navigate to next item" at bounding box center [1199, 372] width 18 height 18
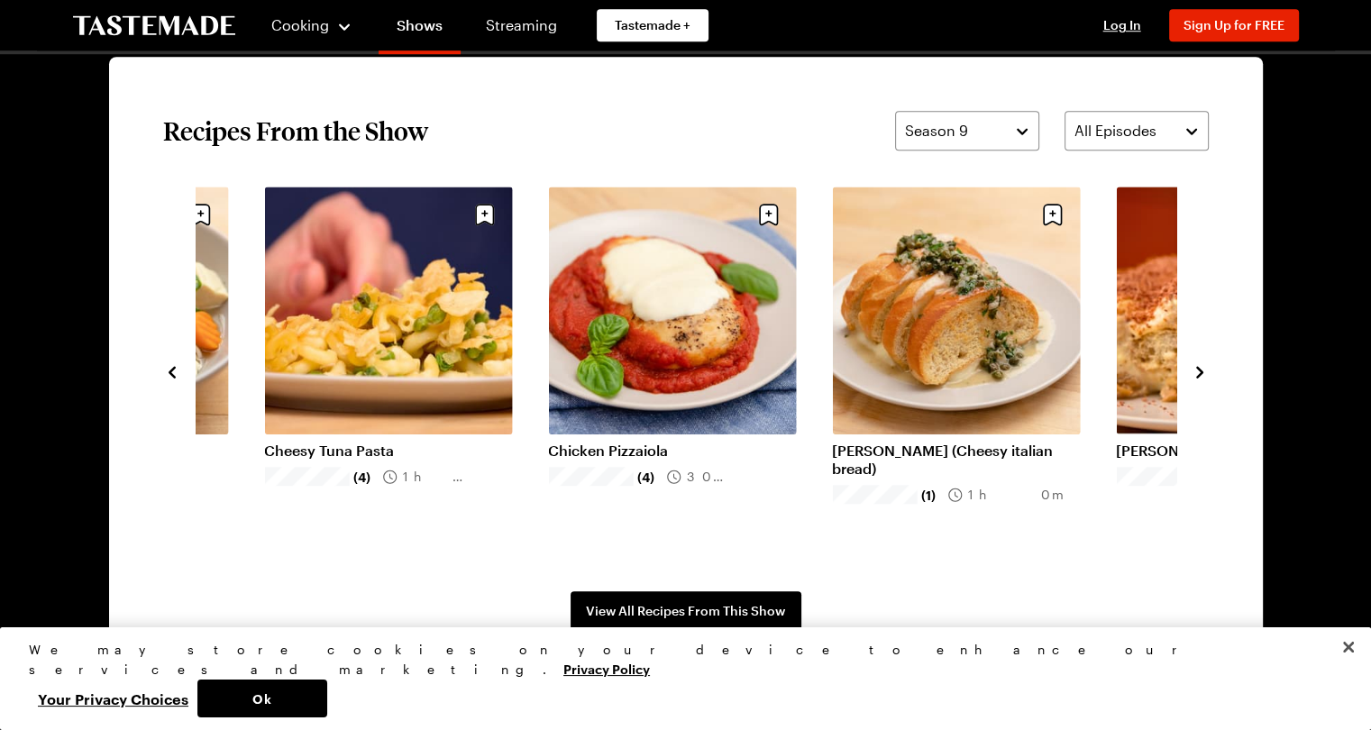
click at [1194, 369] on icon "navigate to next item" at bounding box center [1199, 372] width 18 height 18
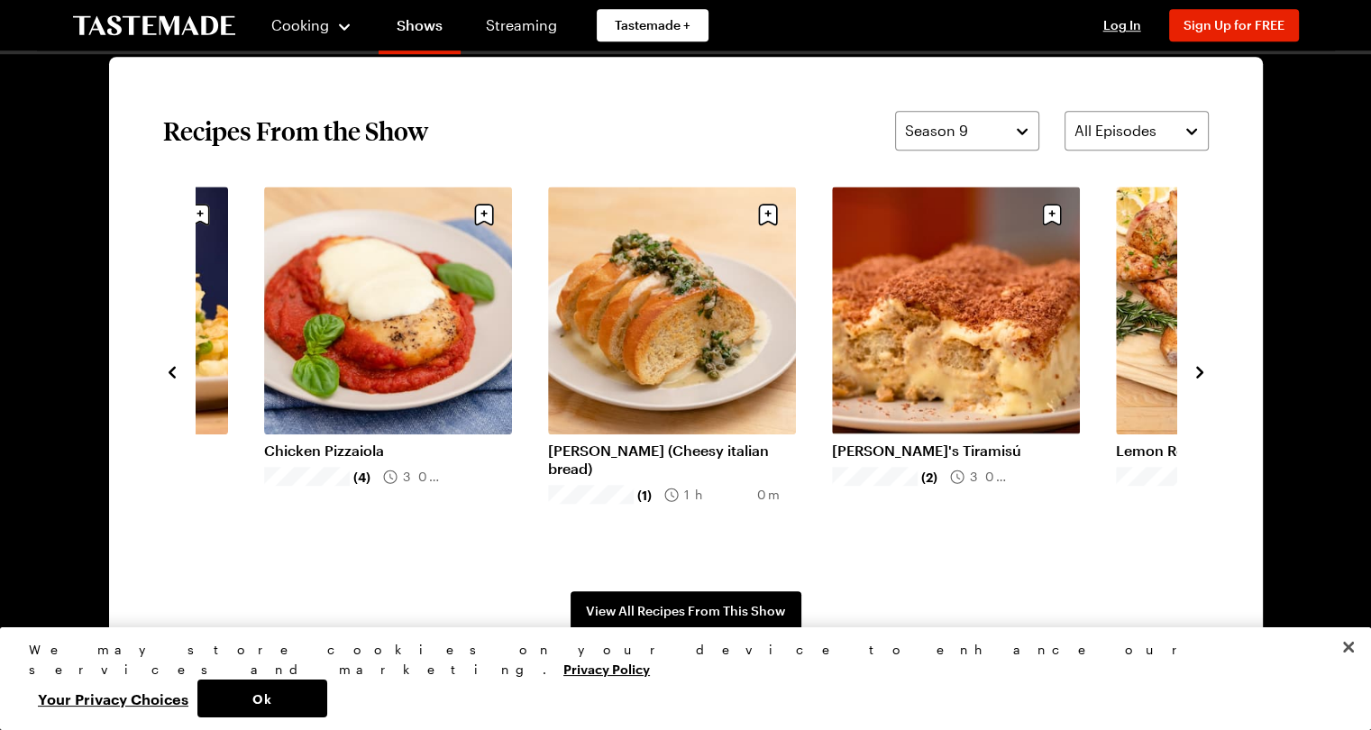
click at [1194, 369] on icon "navigate to next item" at bounding box center [1199, 372] width 18 height 18
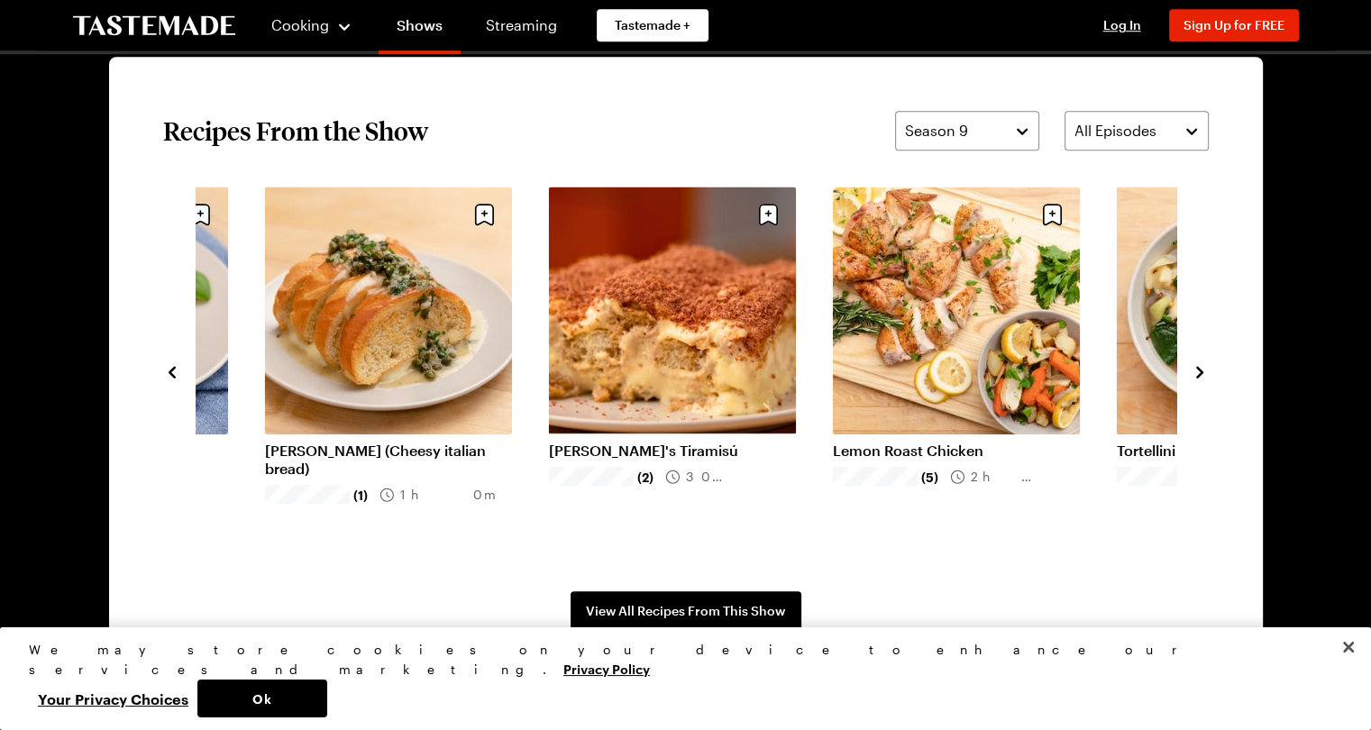
click at [1194, 369] on icon "navigate to next item" at bounding box center [1199, 372] width 18 height 18
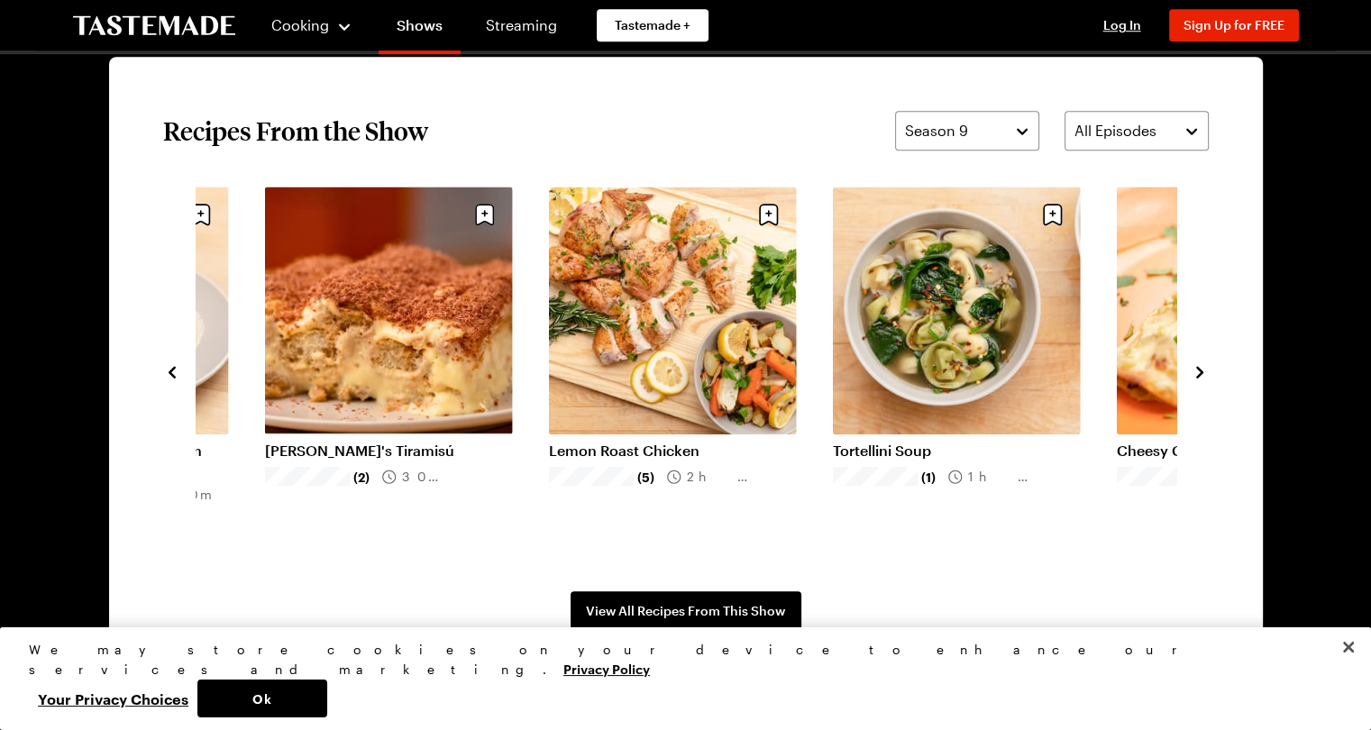
click at [1194, 369] on icon "navigate to next item" at bounding box center [1199, 372] width 18 height 18
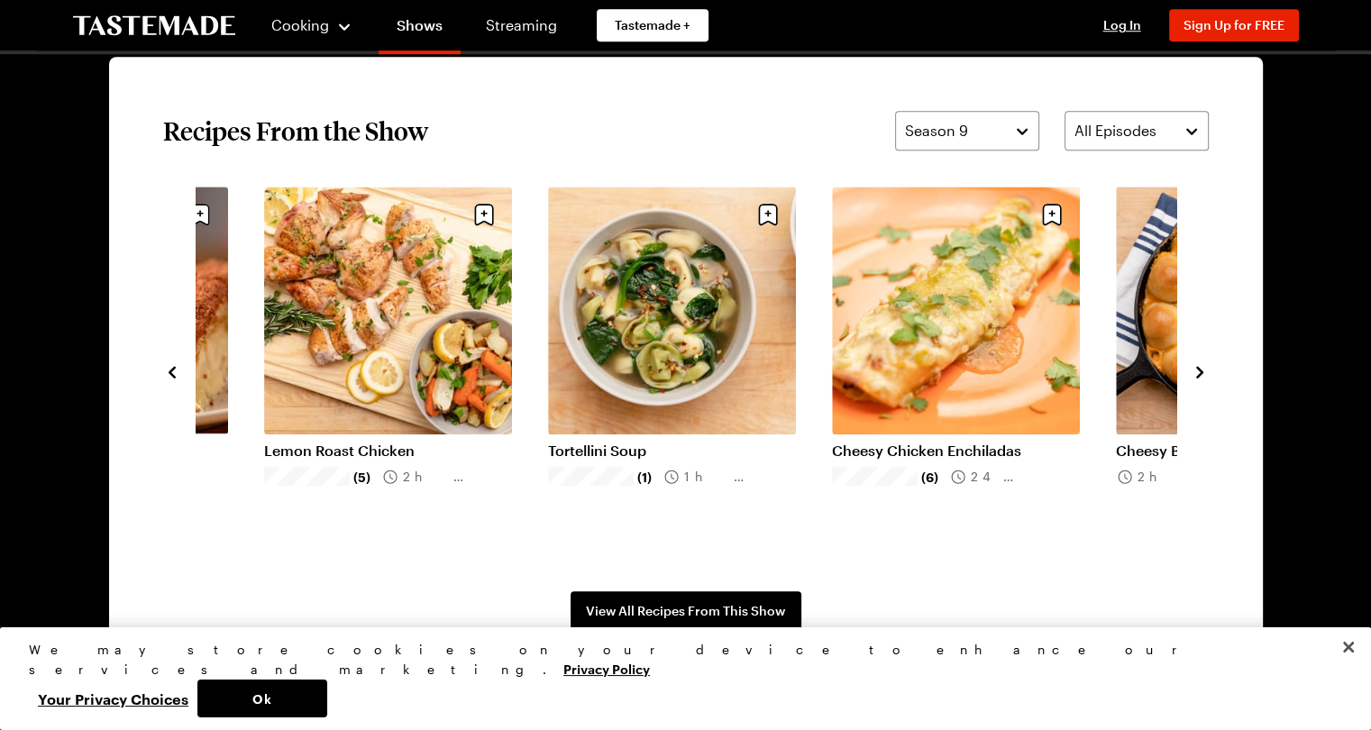
click at [1194, 369] on icon "navigate to next item" at bounding box center [1199, 372] width 18 height 18
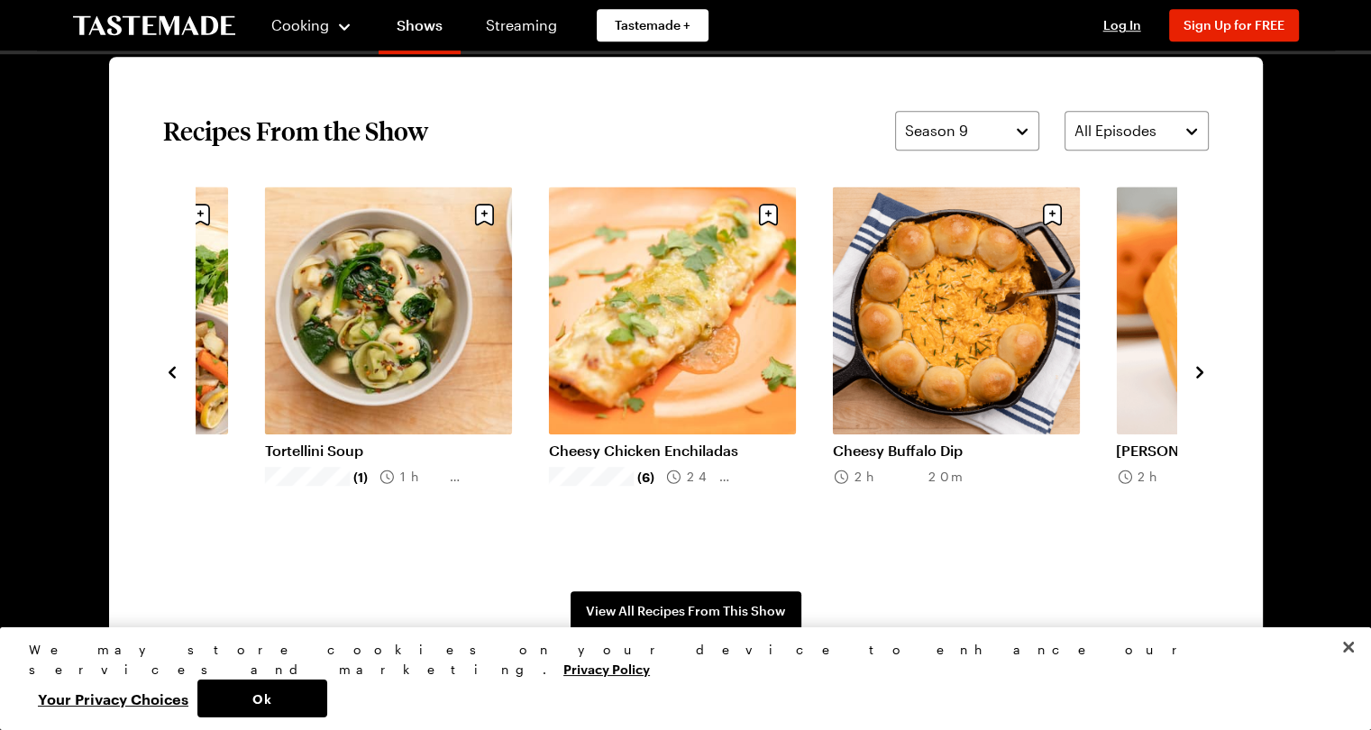
click at [1194, 369] on icon "navigate to next item" at bounding box center [1199, 372] width 18 height 18
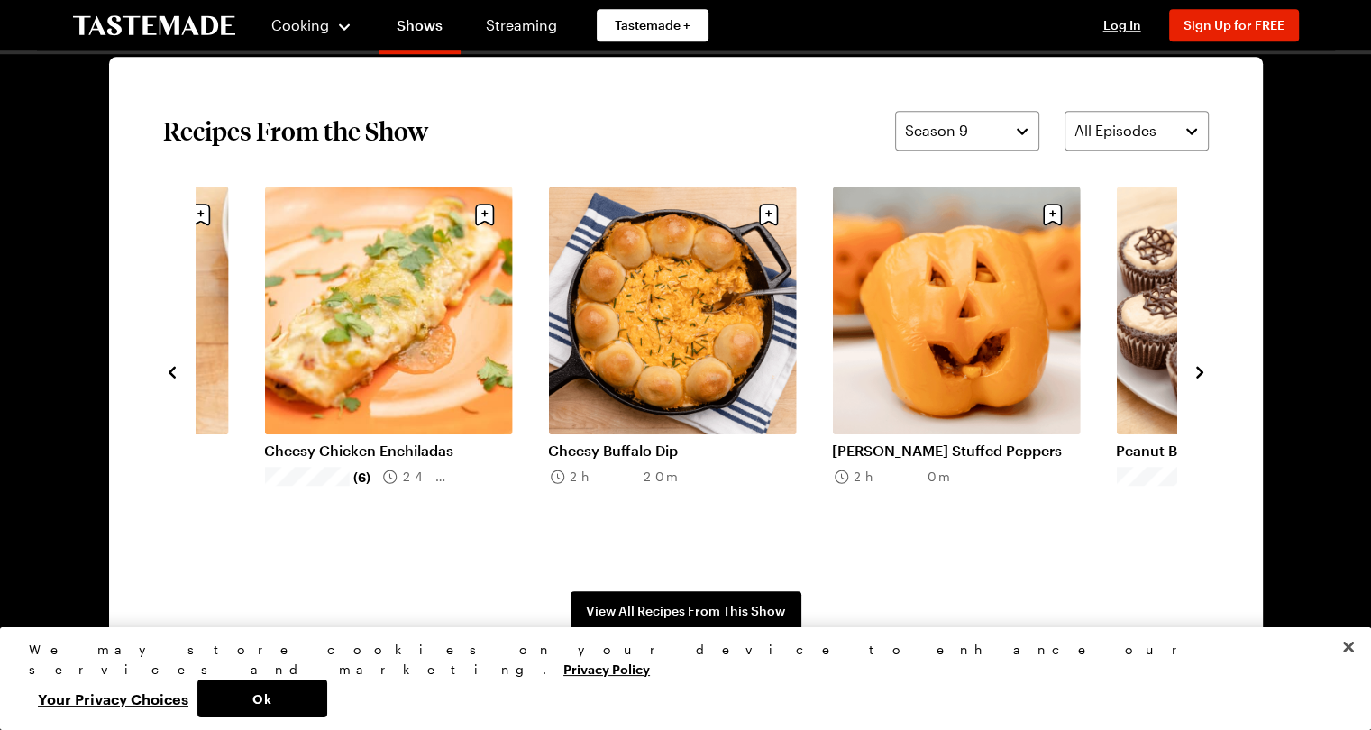
click at [1194, 369] on icon "navigate to next item" at bounding box center [1199, 372] width 18 height 18
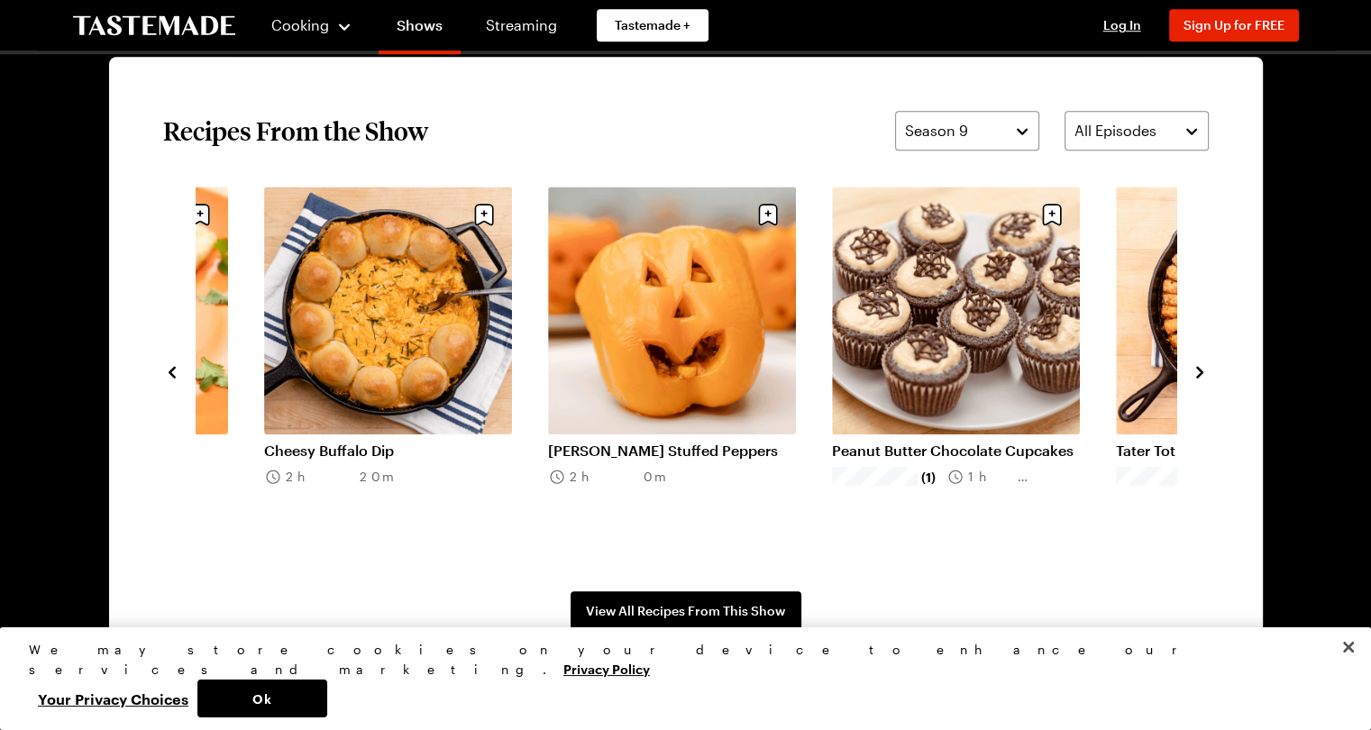
click at [1194, 369] on icon "navigate to next item" at bounding box center [1199, 372] width 18 height 18
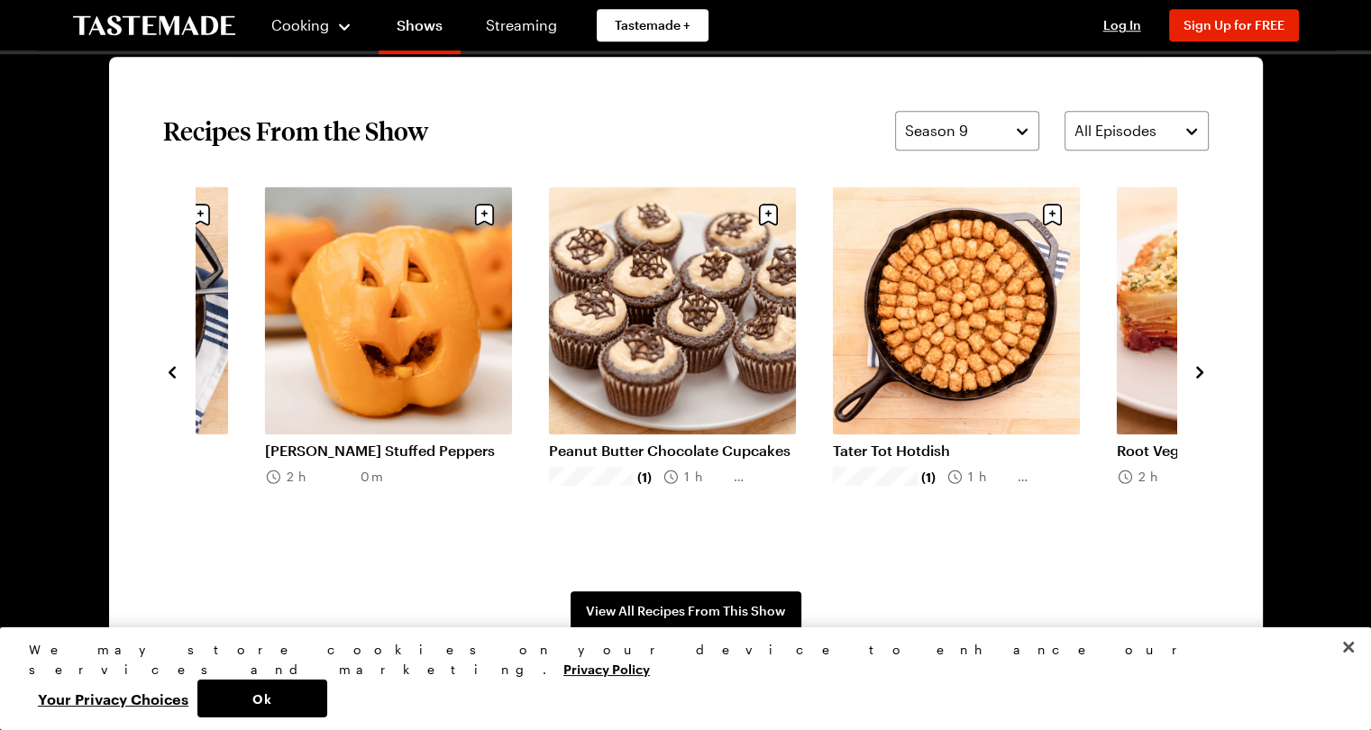
click at [1194, 369] on icon "navigate to next item" at bounding box center [1199, 372] width 18 height 18
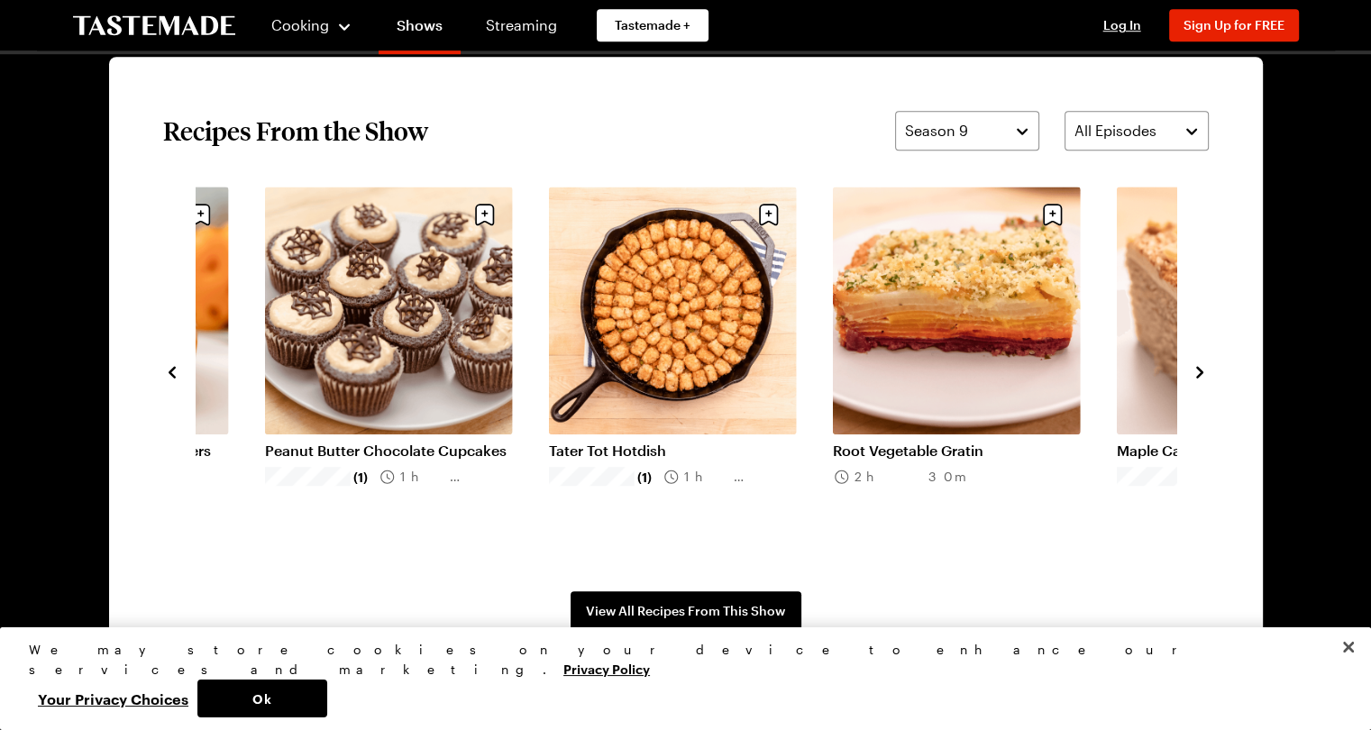
click at [1194, 369] on icon "navigate to next item" at bounding box center [1199, 372] width 18 height 18
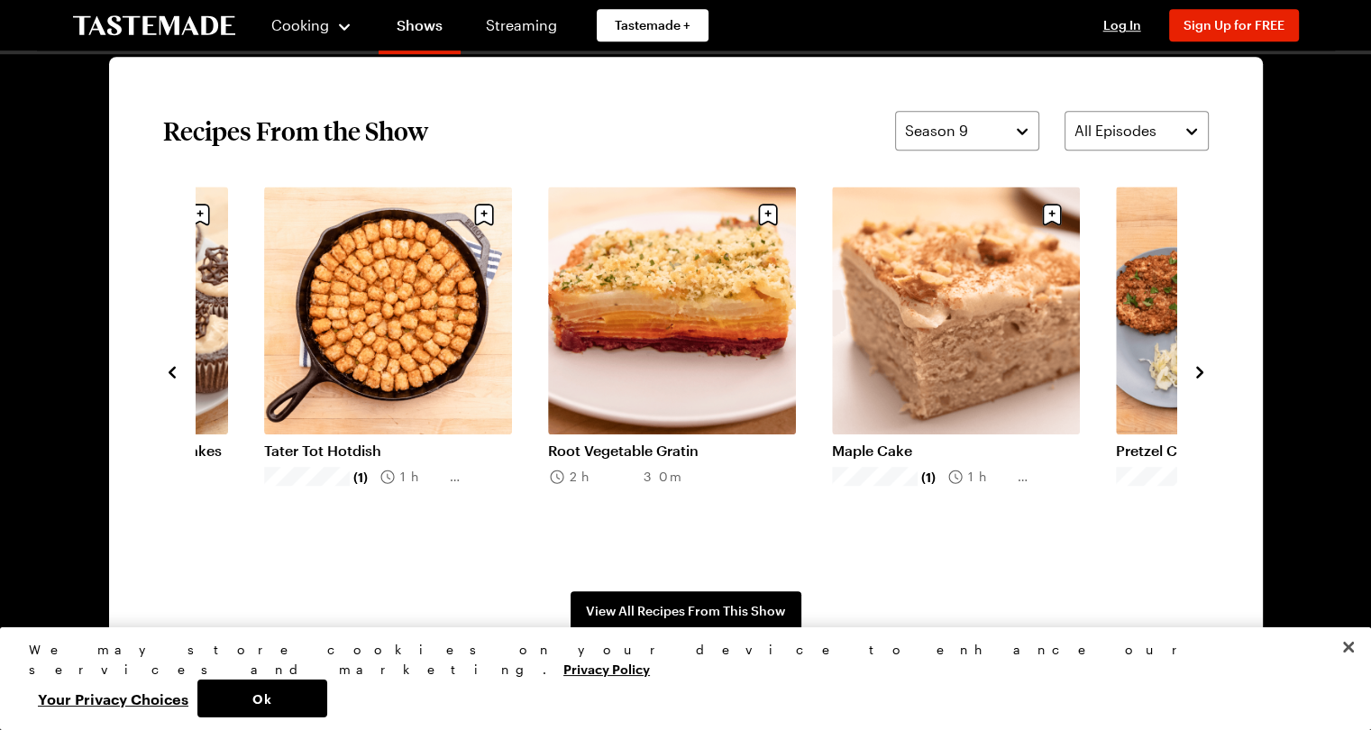
click at [1194, 369] on icon "navigate to next item" at bounding box center [1199, 372] width 18 height 18
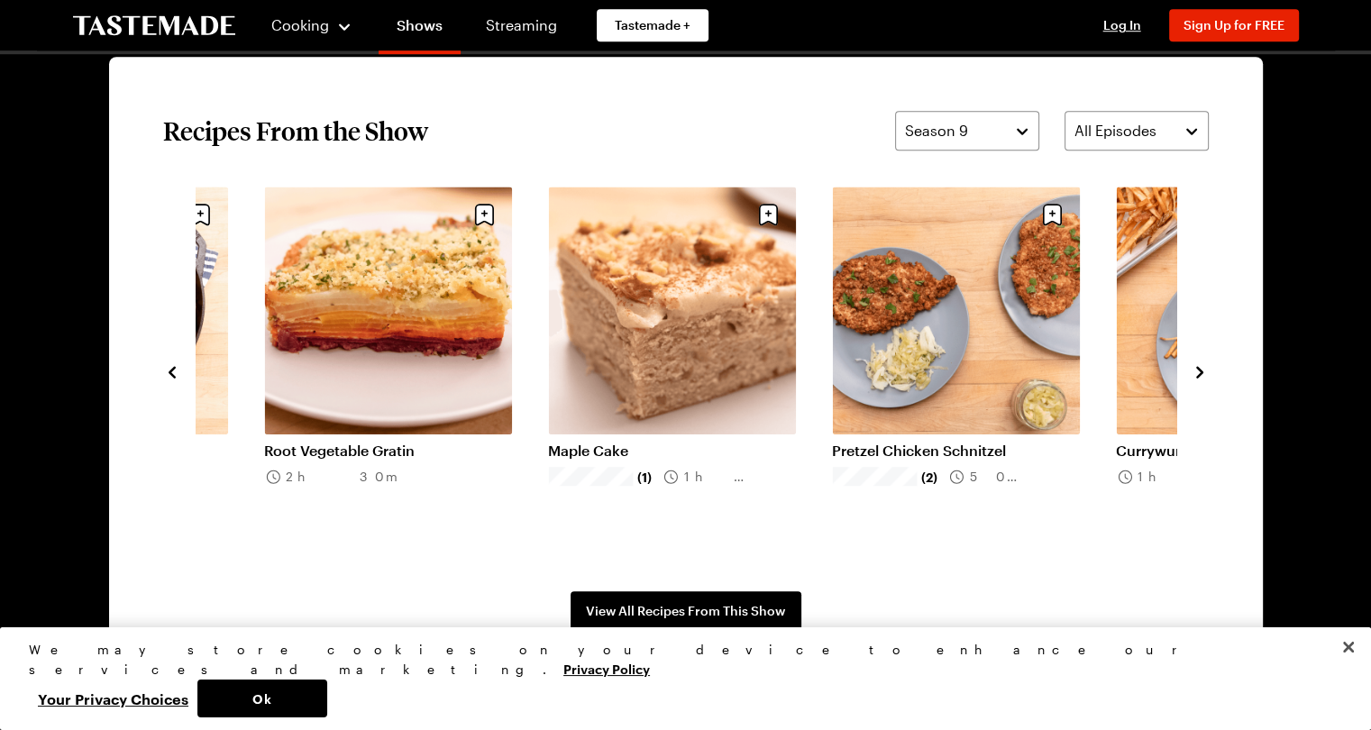
click at [1194, 369] on icon "navigate to next item" at bounding box center [1199, 372] width 18 height 18
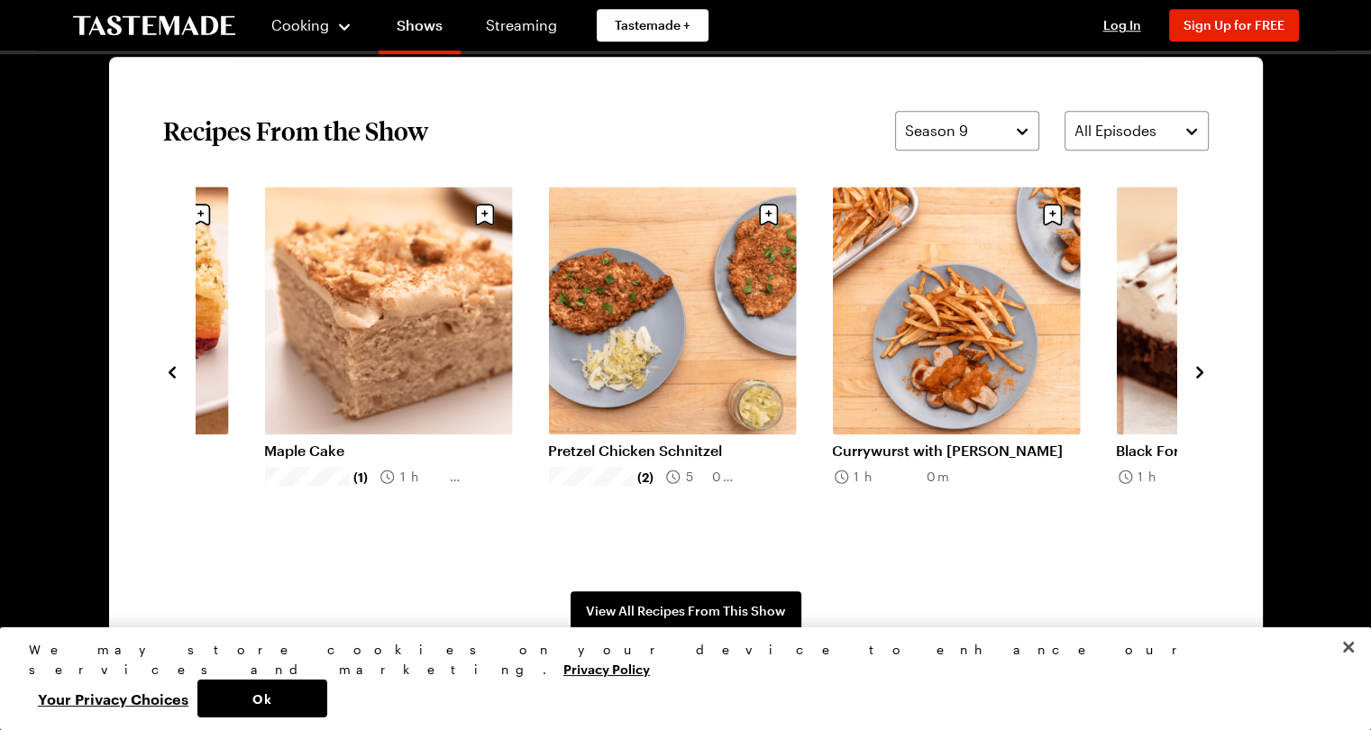
click at [1194, 369] on icon "navigate to next item" at bounding box center [1199, 372] width 18 height 18
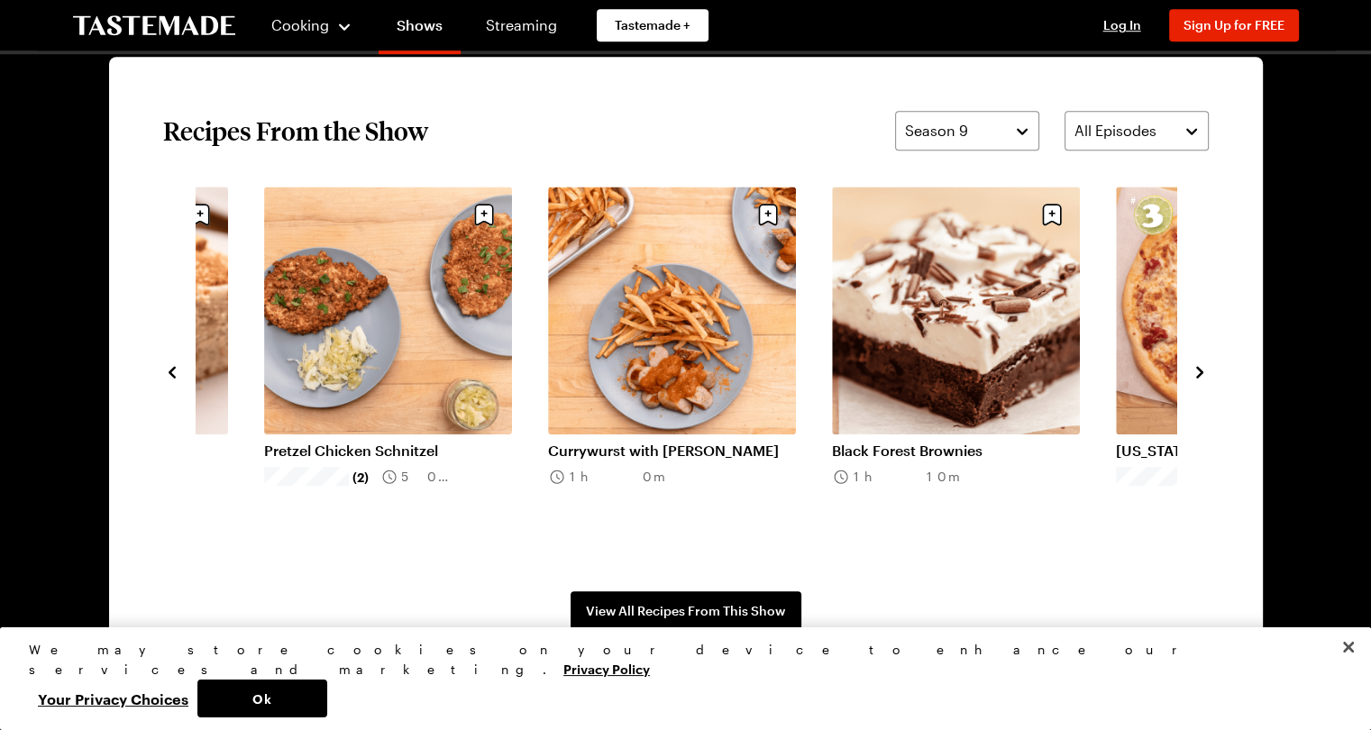
click at [1194, 369] on icon "navigate to next item" at bounding box center [1199, 372] width 18 height 18
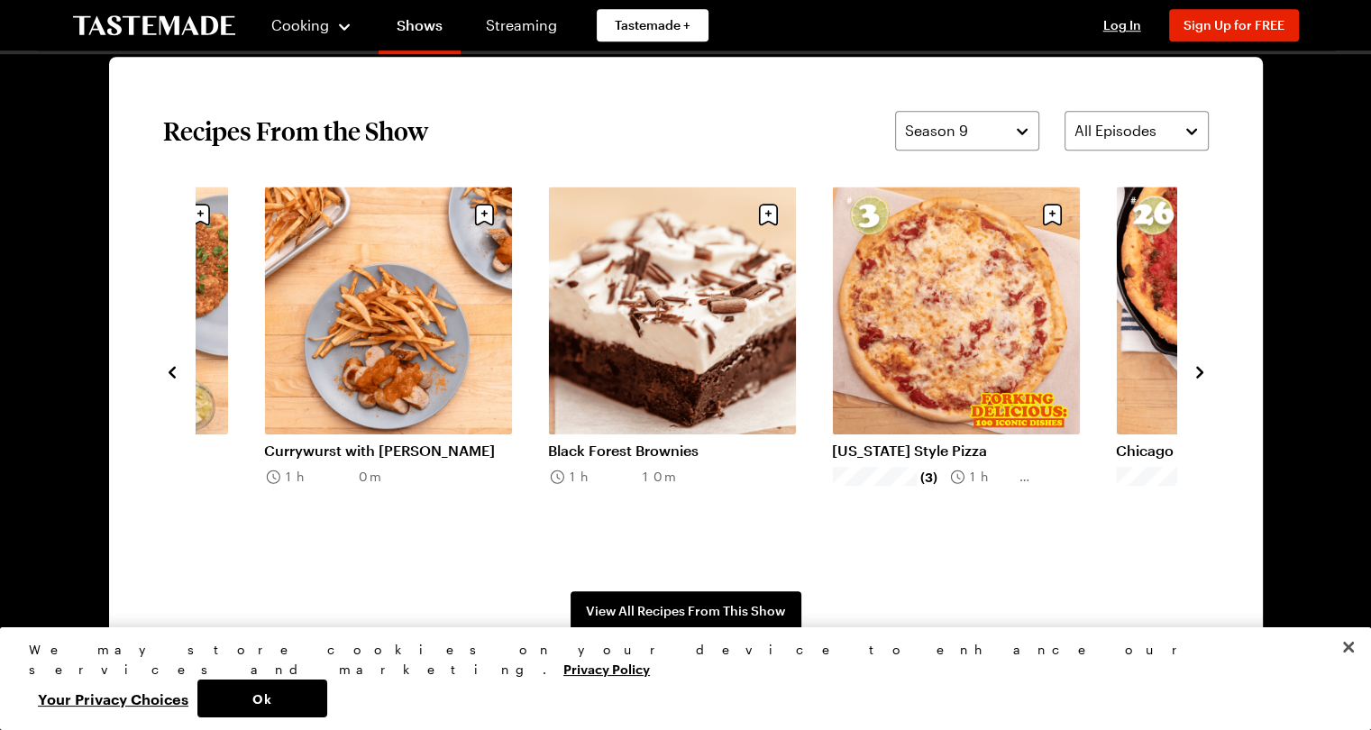
click at [1194, 369] on icon "navigate to next item" at bounding box center [1199, 372] width 18 height 18
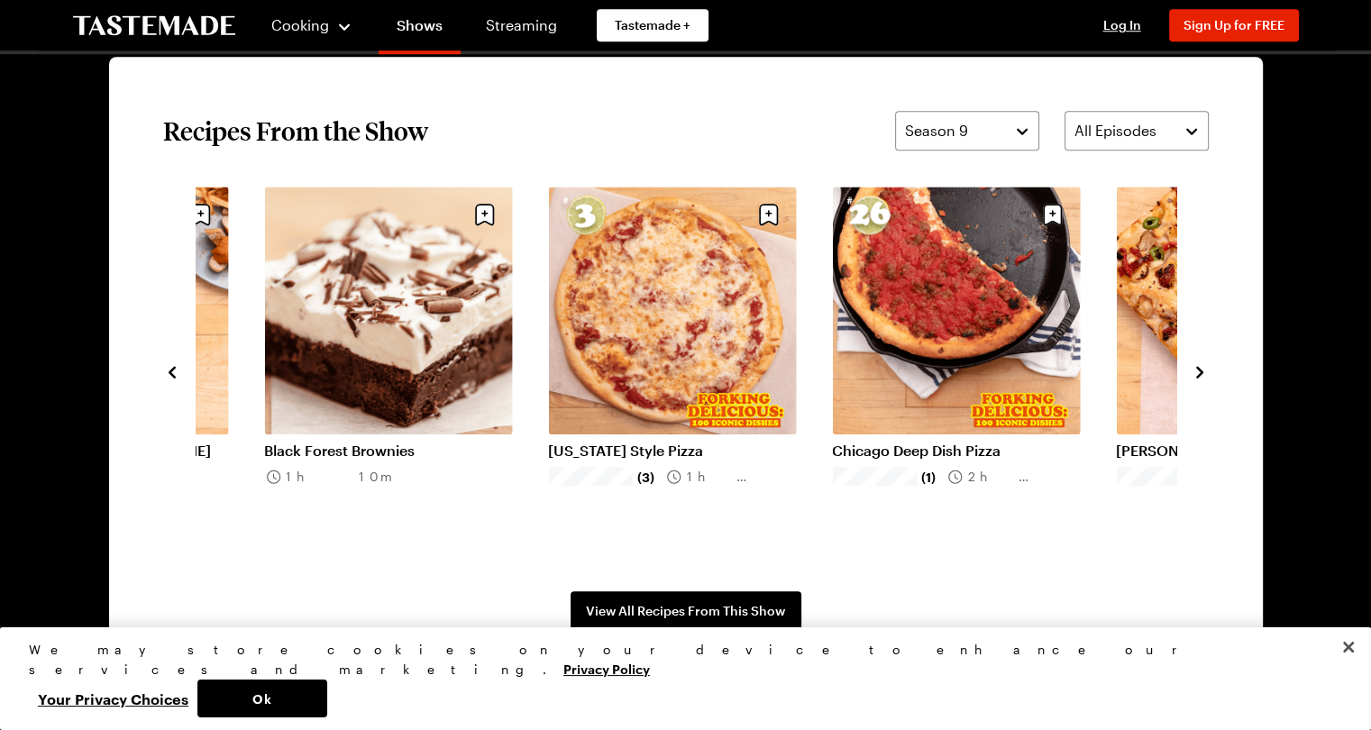
click at [1194, 369] on icon "navigate to next item" at bounding box center [1199, 372] width 18 height 18
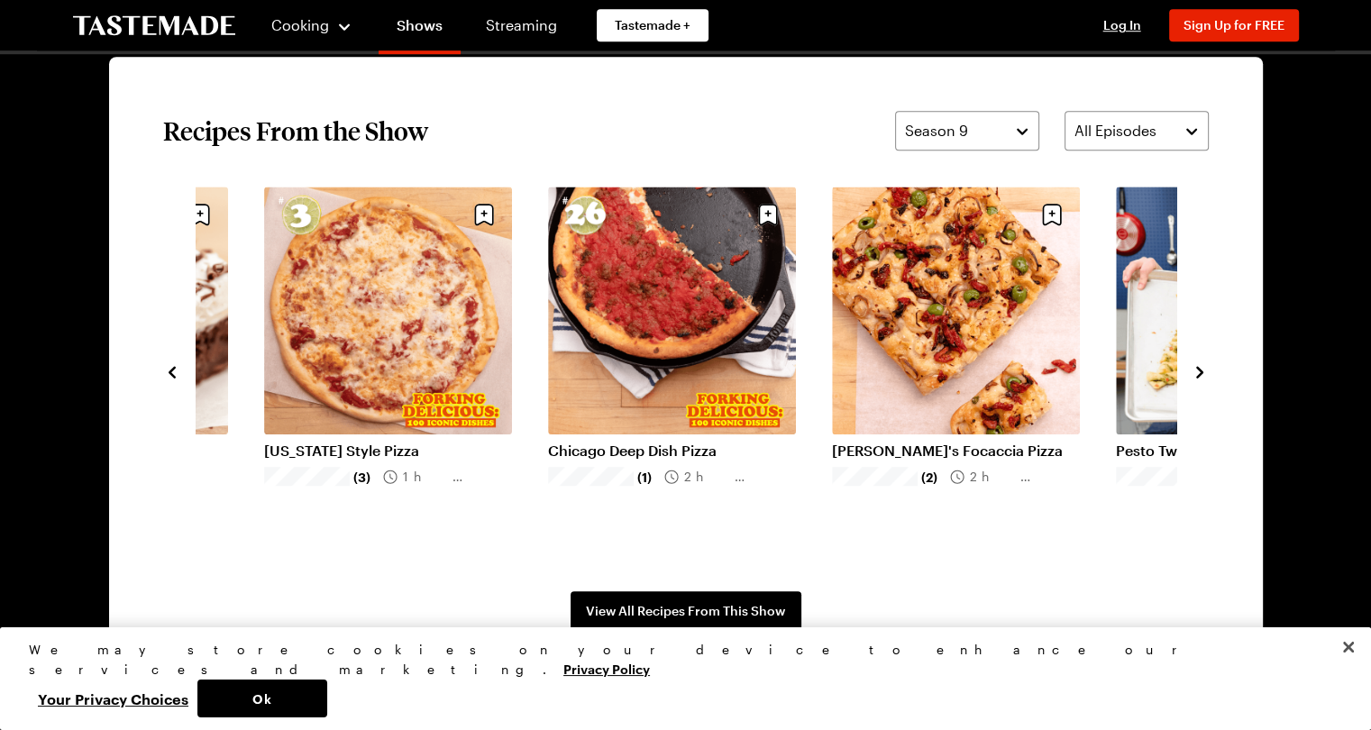
click at [658, 445] on link "Chicago Deep Dish Pizza" at bounding box center [672, 451] width 248 height 18
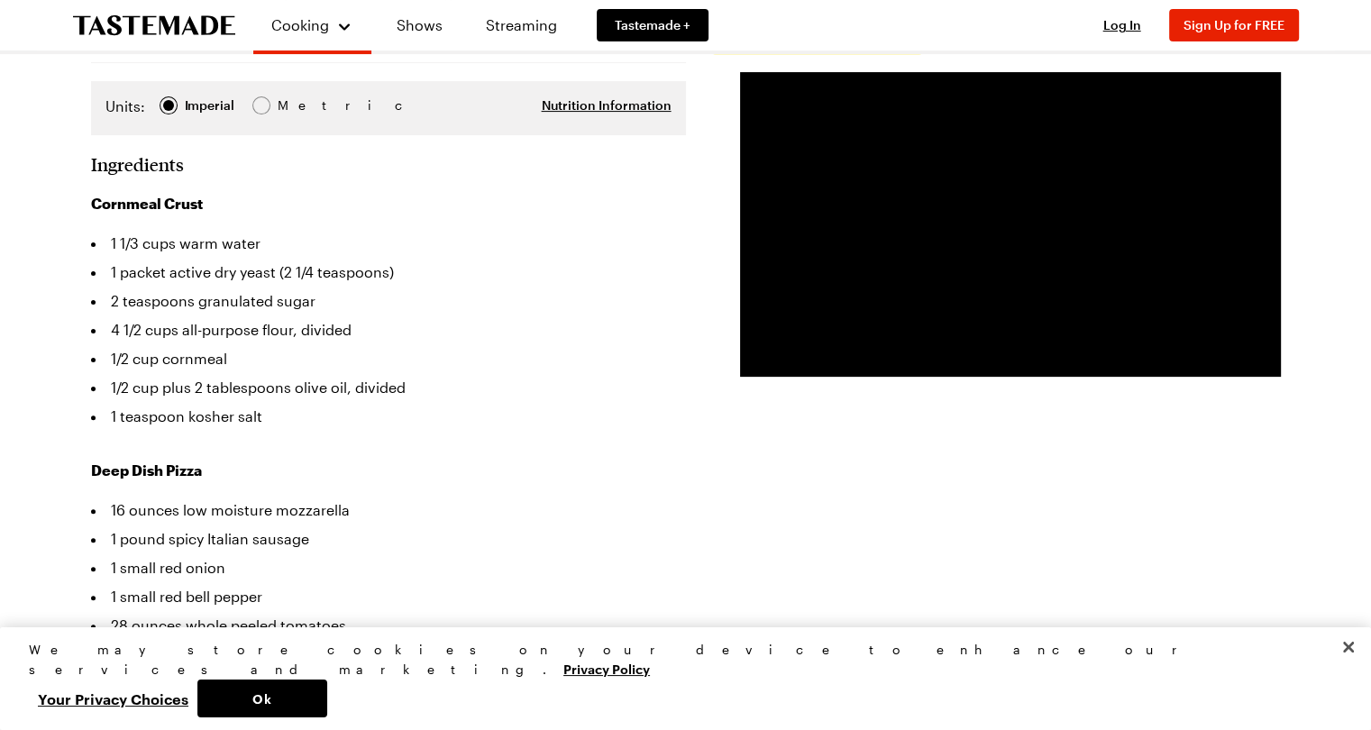
scroll to position [485, 0]
